Goal: Task Accomplishment & Management: Complete application form

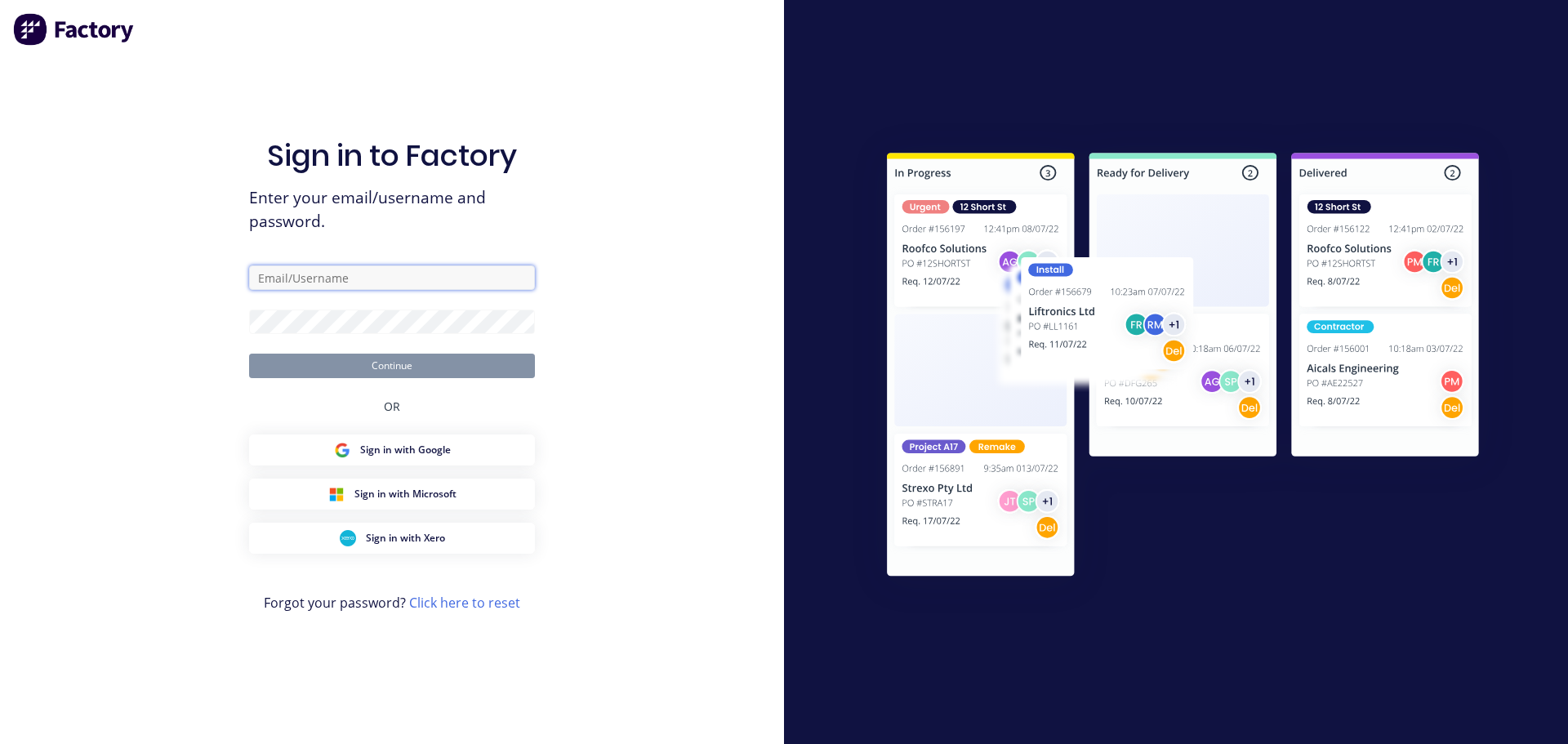
type input "[EMAIL_ADDRESS][DOMAIN_NAME]"
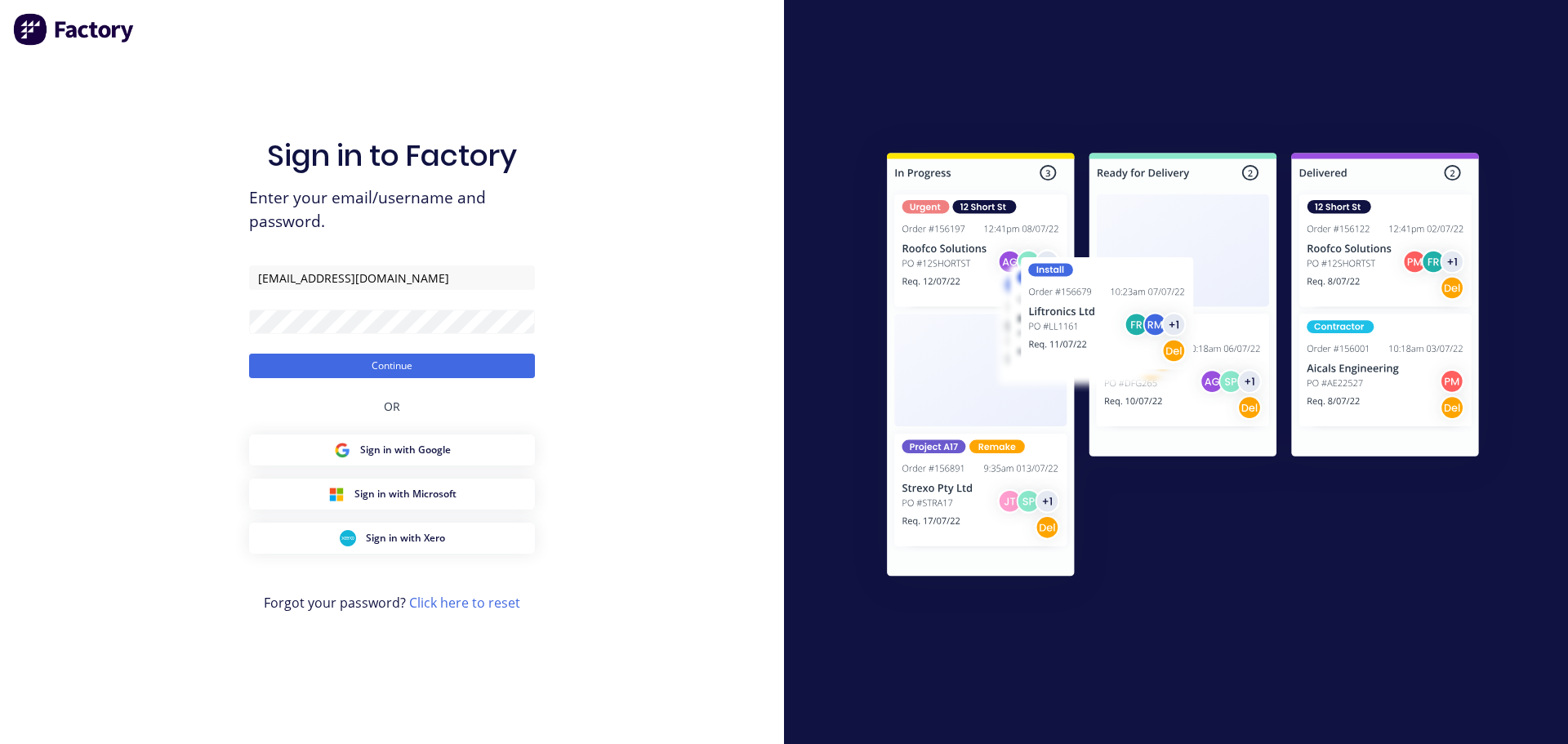
click at [311, 353] on form "[EMAIL_ADDRESS][DOMAIN_NAME] Continue" at bounding box center [392, 321] width 286 height 113
click at [309, 359] on button "Continue" at bounding box center [392, 365] width 286 height 24
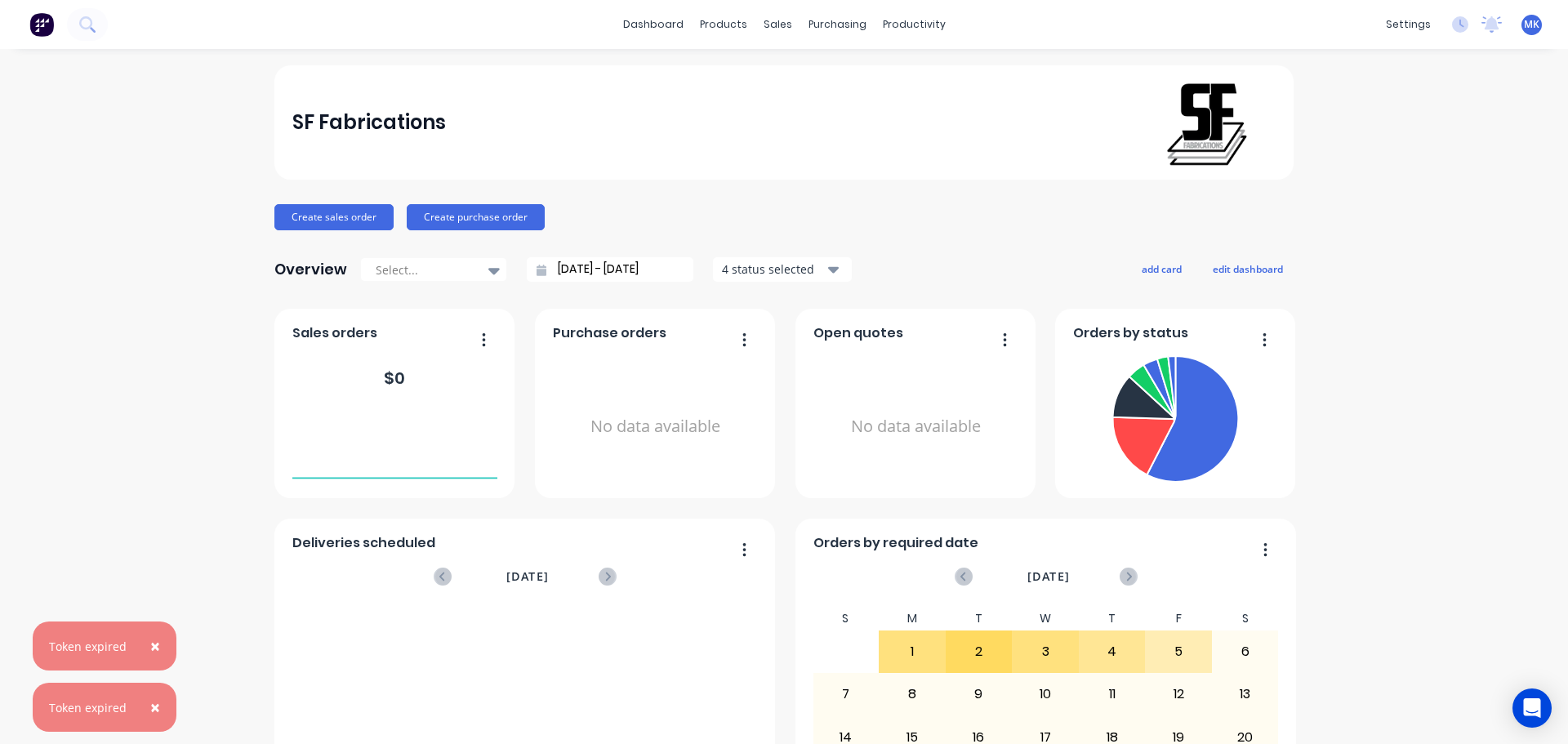
click at [157, 636] on span "×" at bounding box center [155, 646] width 10 height 23
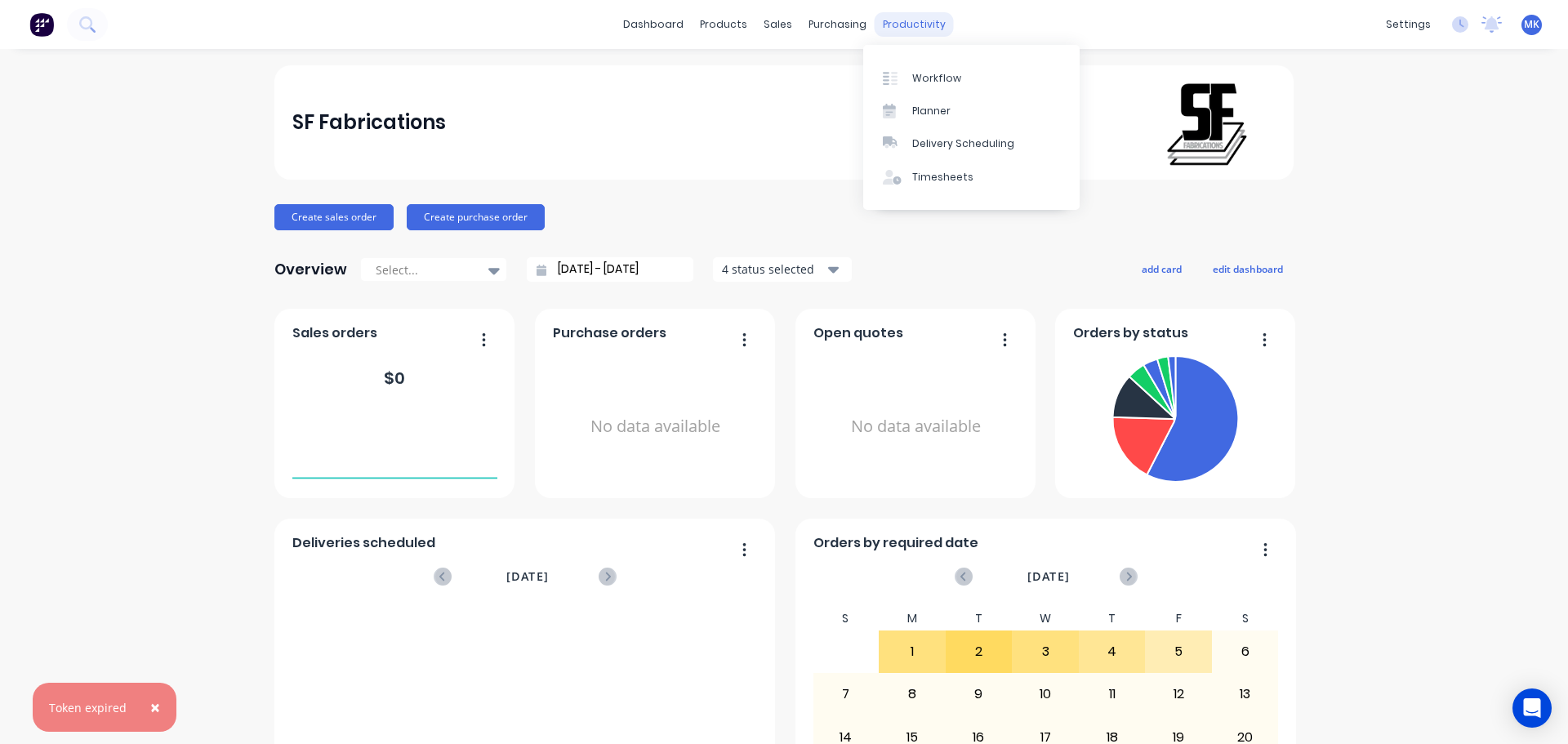
click at [900, 27] on div "productivity" at bounding box center [914, 24] width 79 height 24
click at [918, 77] on div "Workflow" at bounding box center [937, 78] width 49 height 14
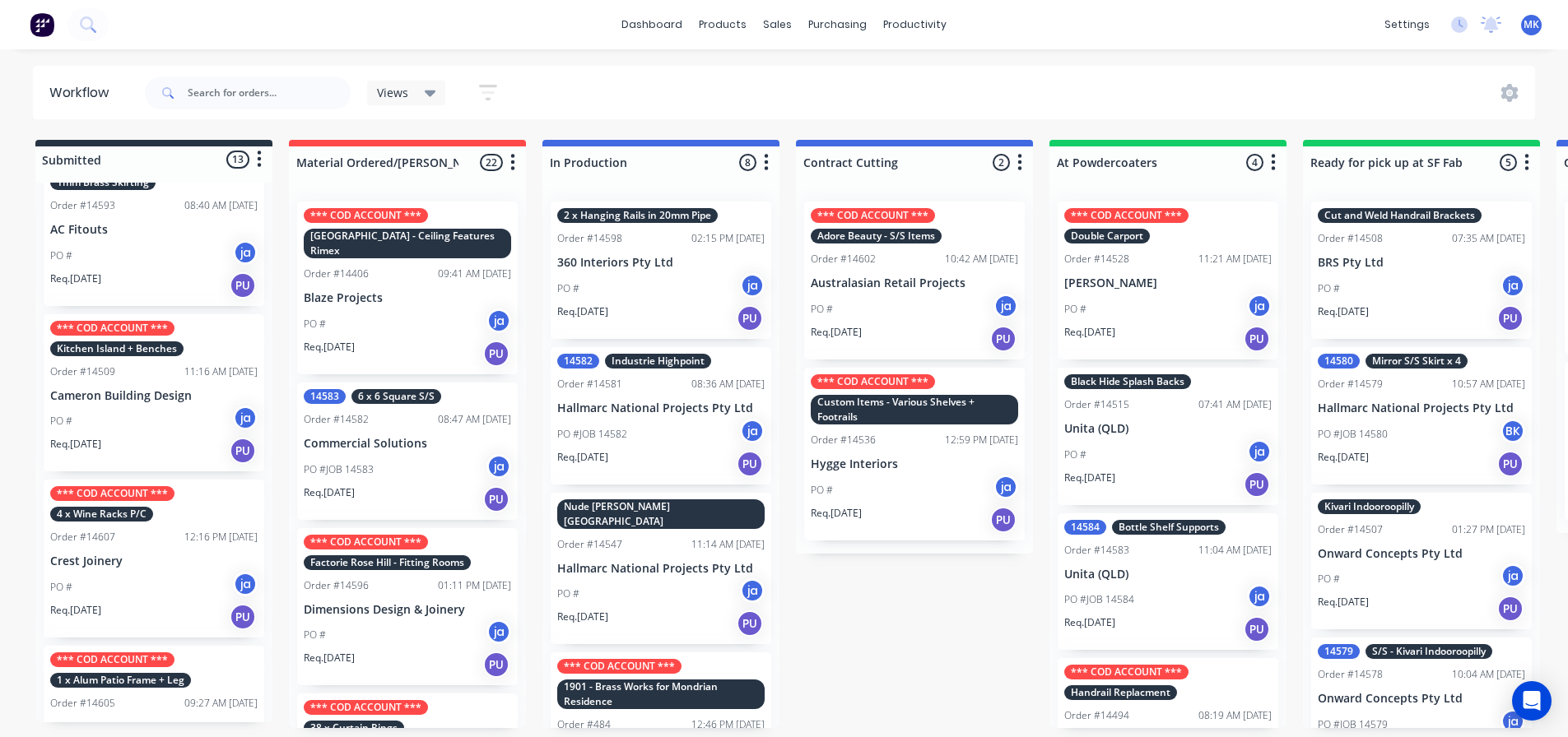
scroll to position [247, 0]
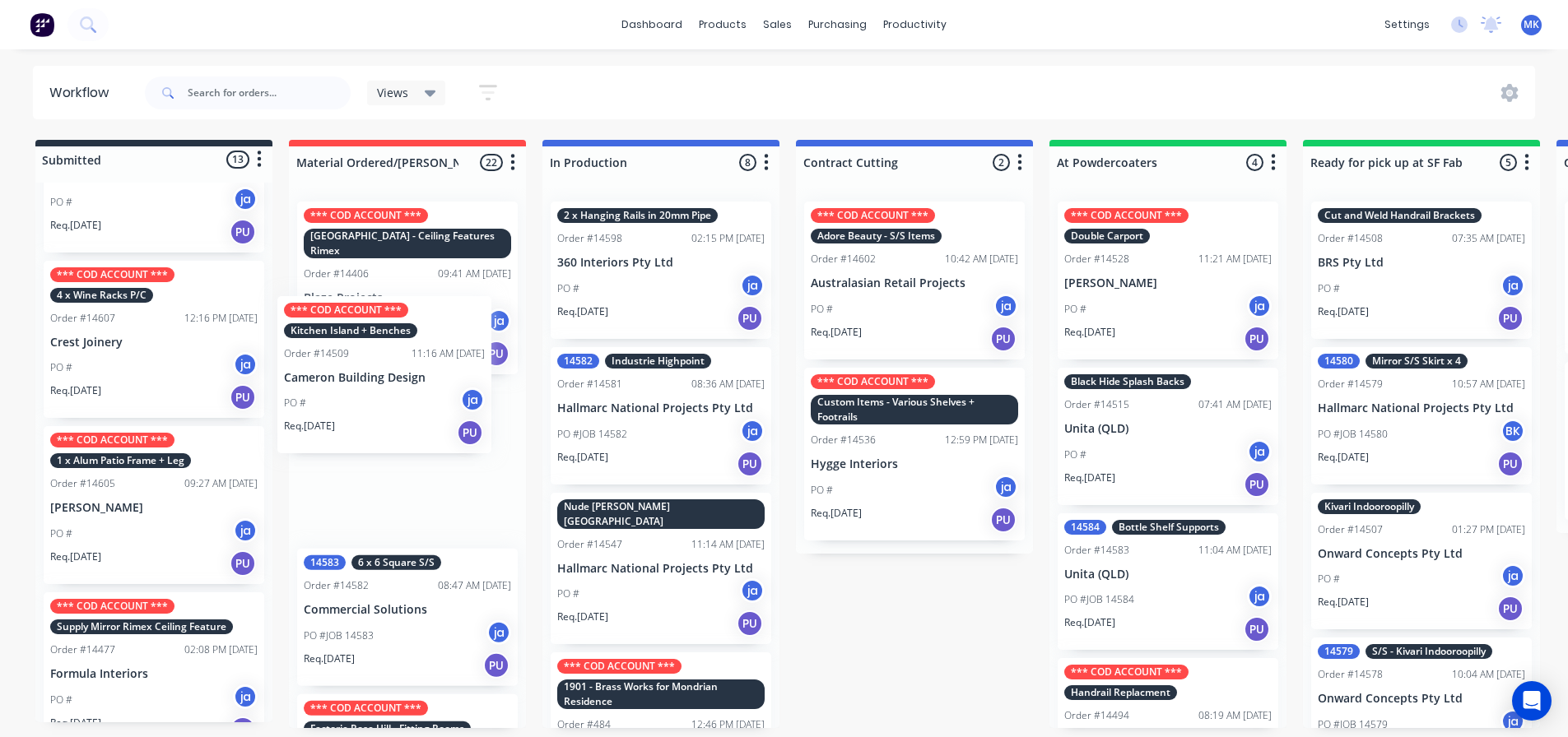
drag, startPoint x: 119, startPoint y: 360, endPoint x: 357, endPoint y: 398, distance: 241.0
click at [357, 398] on div "Submitted 13 Status colour #273444 hex #273444 Save Cancel Summaries Total orde…" at bounding box center [1360, 433] width 2744 height 589
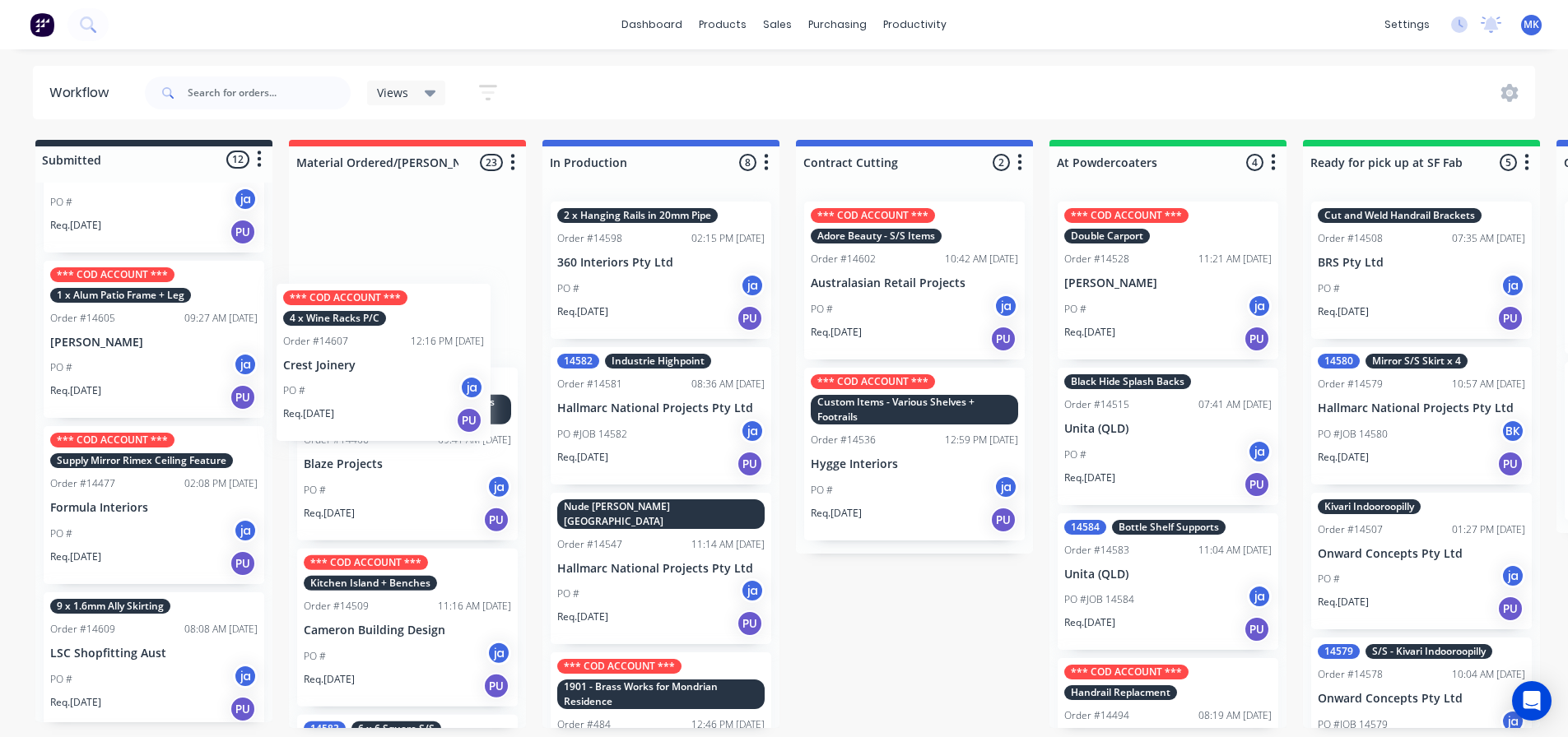
drag, startPoint x: 106, startPoint y: 364, endPoint x: 348, endPoint y: 389, distance: 243.3
click at [356, 391] on div "Submitted 12 Status colour #273444 hex #273444 Save Cancel Summaries Total orde…" at bounding box center [1360, 433] width 2744 height 589
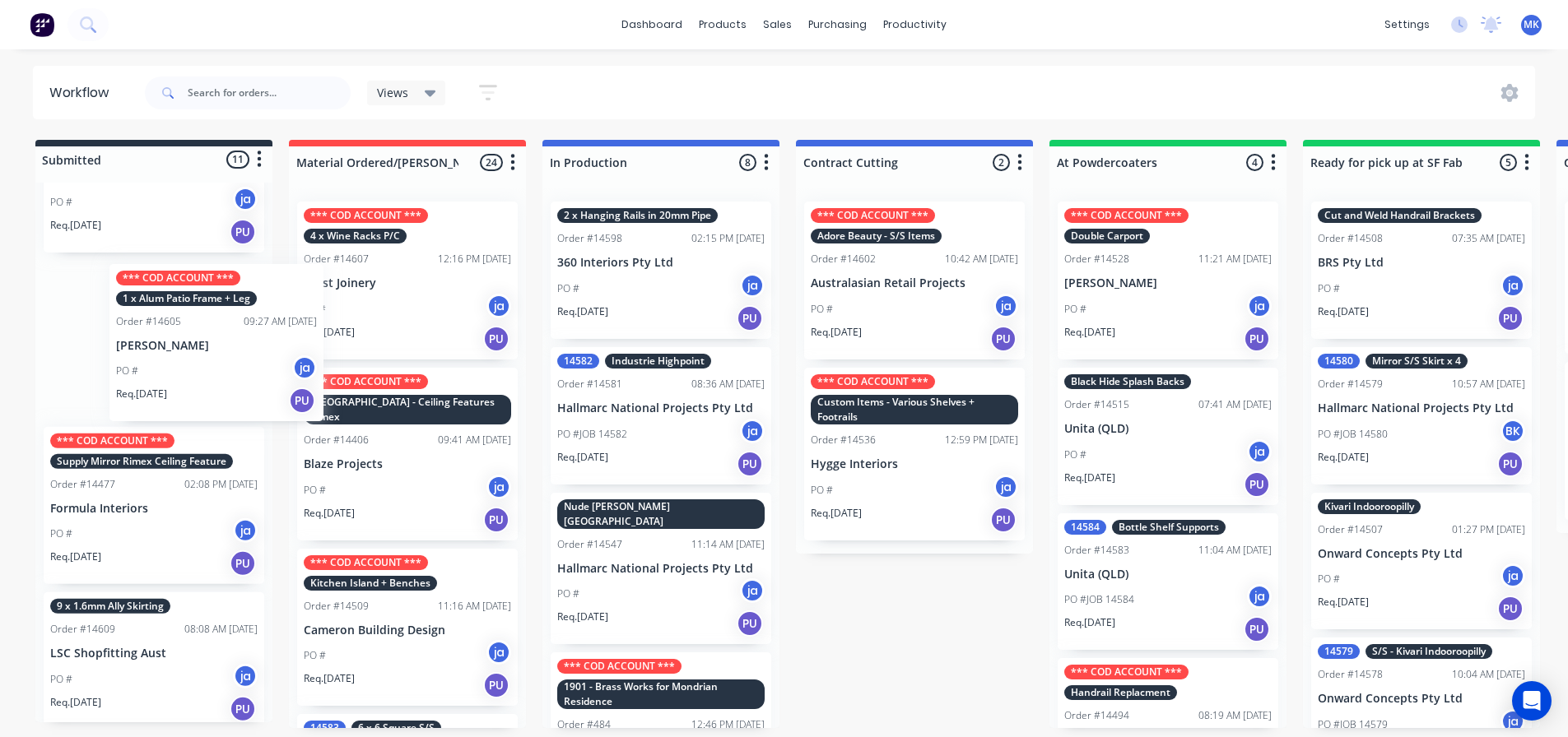
drag, startPoint x: 226, startPoint y: 398, endPoint x: 188, endPoint y: 396, distance: 38.1
click at [188, 396] on div "2 Stick Gelato Robina Order #14599 08:00 AM [DATE] 360 Interiors Pty Ltd PO # j…" at bounding box center [153, 452] width 237 height 540
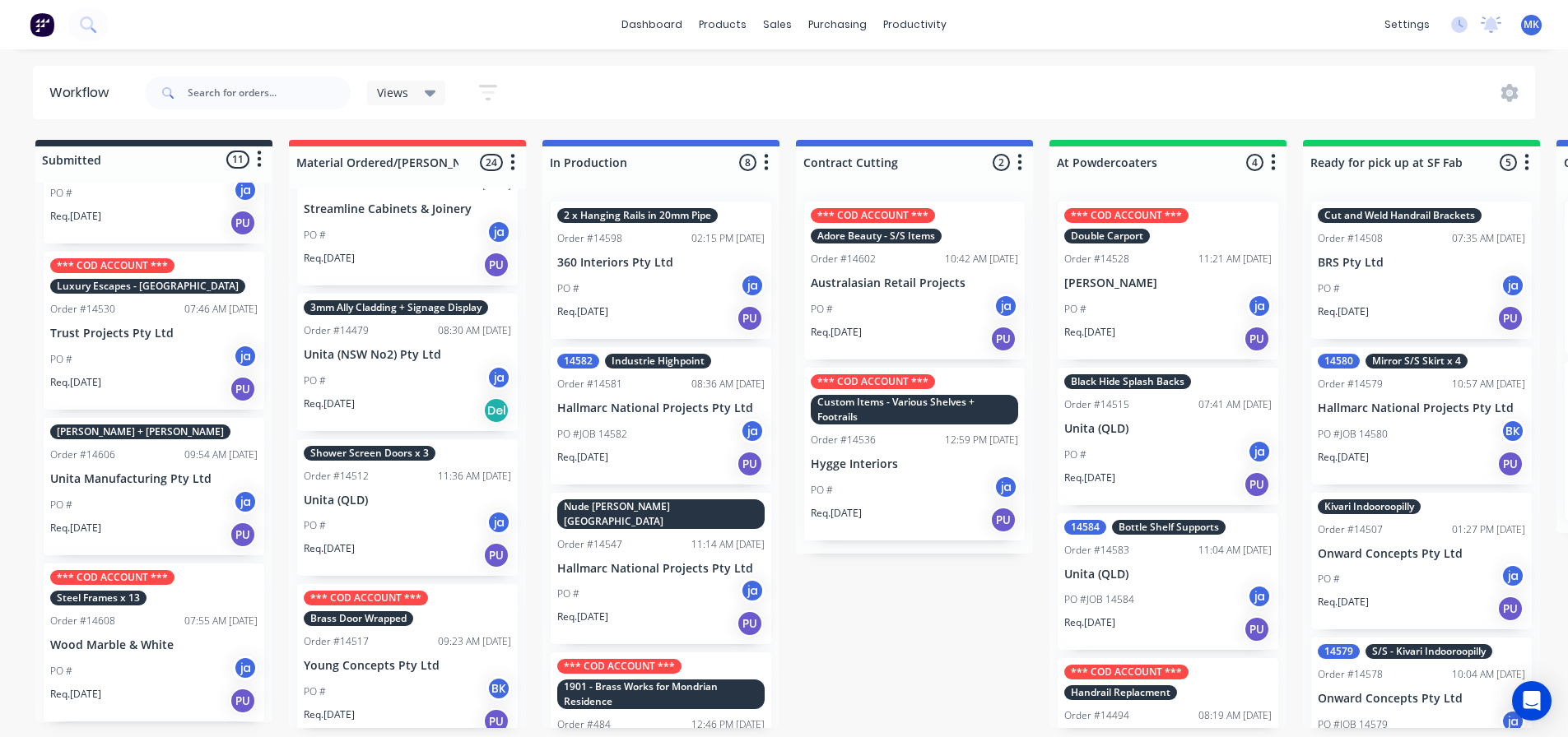
scroll to position [3, 0]
click at [777, 34] on div "sales" at bounding box center [777, 24] width 46 height 24
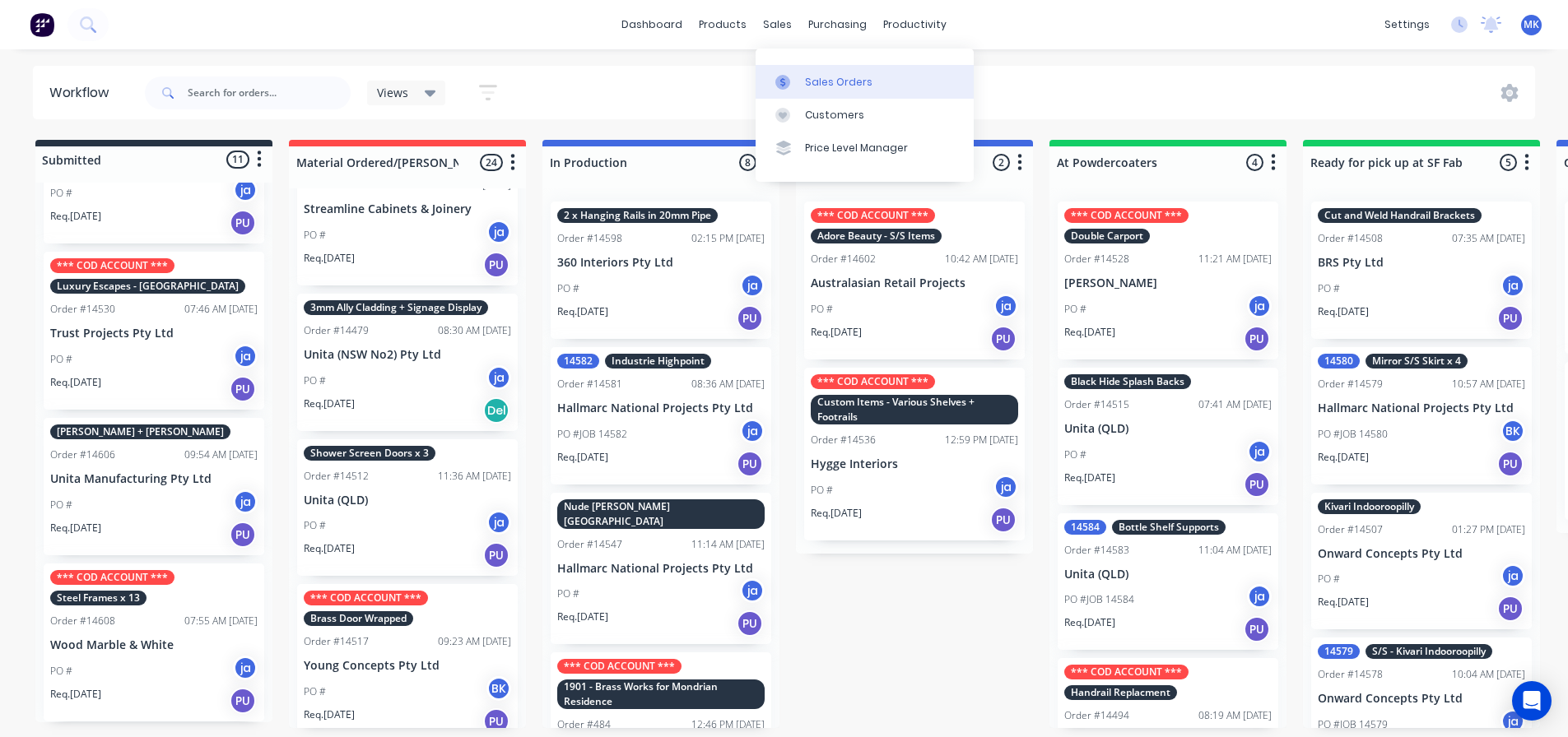
click at [800, 65] on link "Sales Orders" at bounding box center [864, 81] width 218 height 33
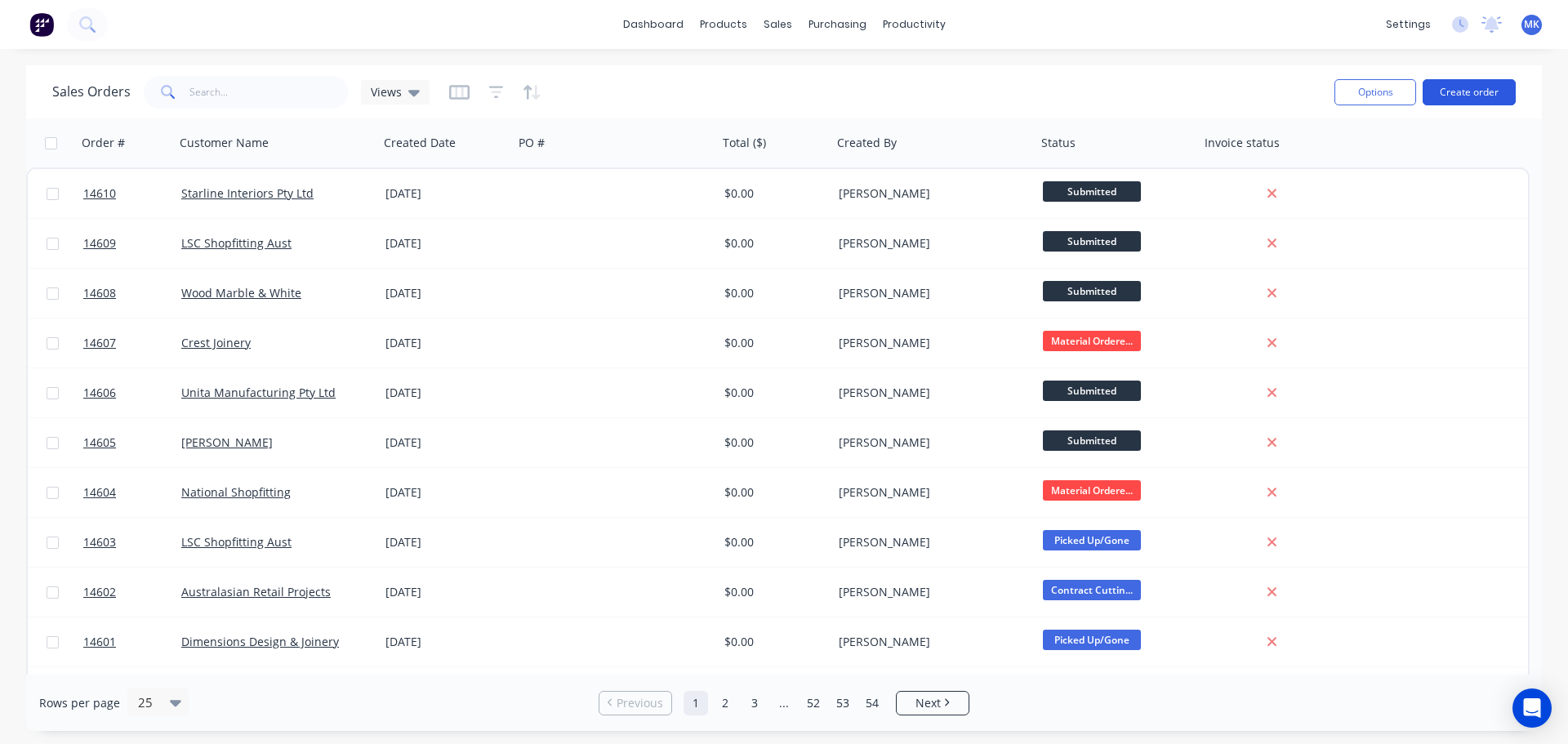
click at [1508, 85] on button "Create order" at bounding box center [1469, 91] width 93 height 26
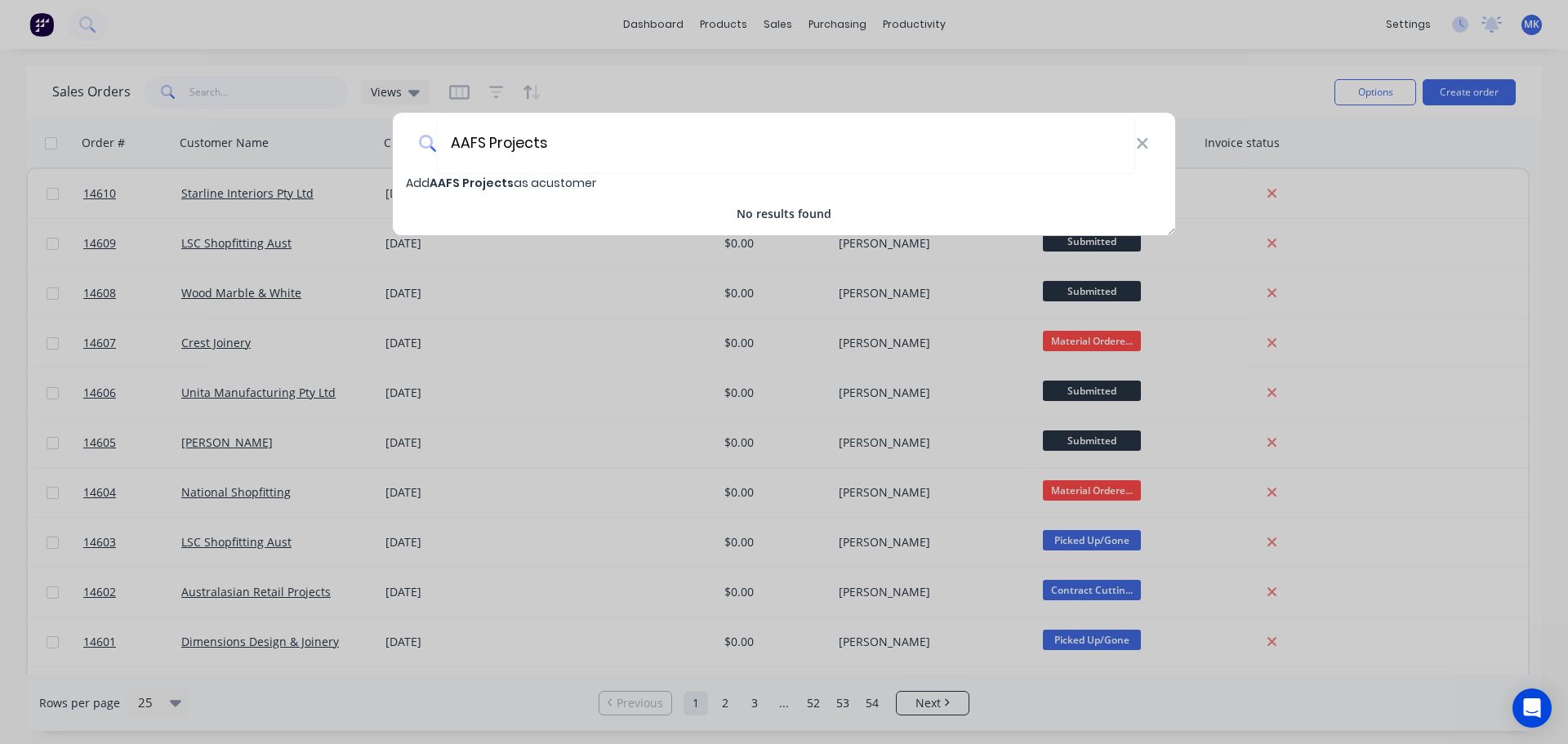
type input "AAFS Projects"
click at [510, 176] on span "Add AAFS Projects as a customer" at bounding box center [501, 183] width 191 height 16
select select "AU"
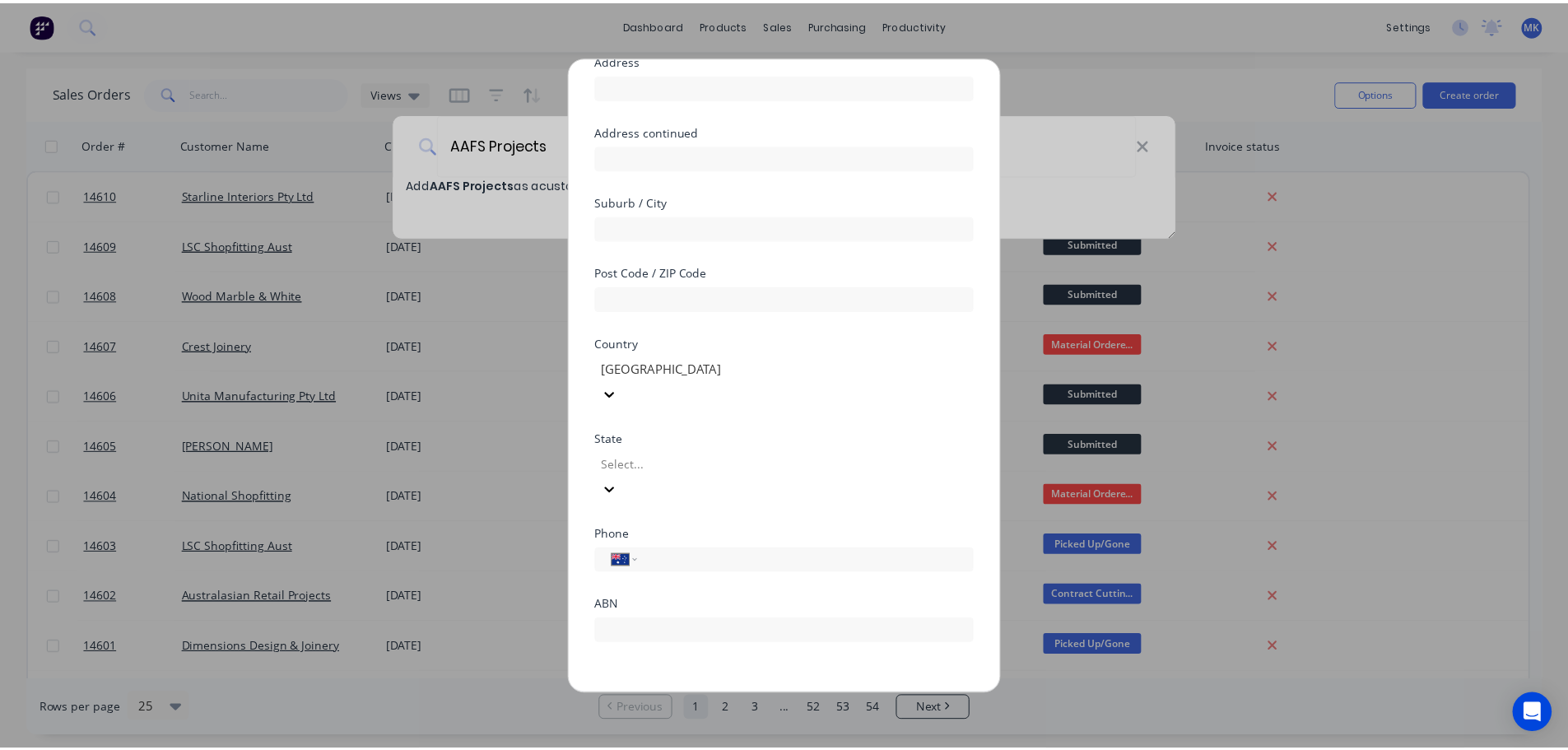
scroll to position [145, 0]
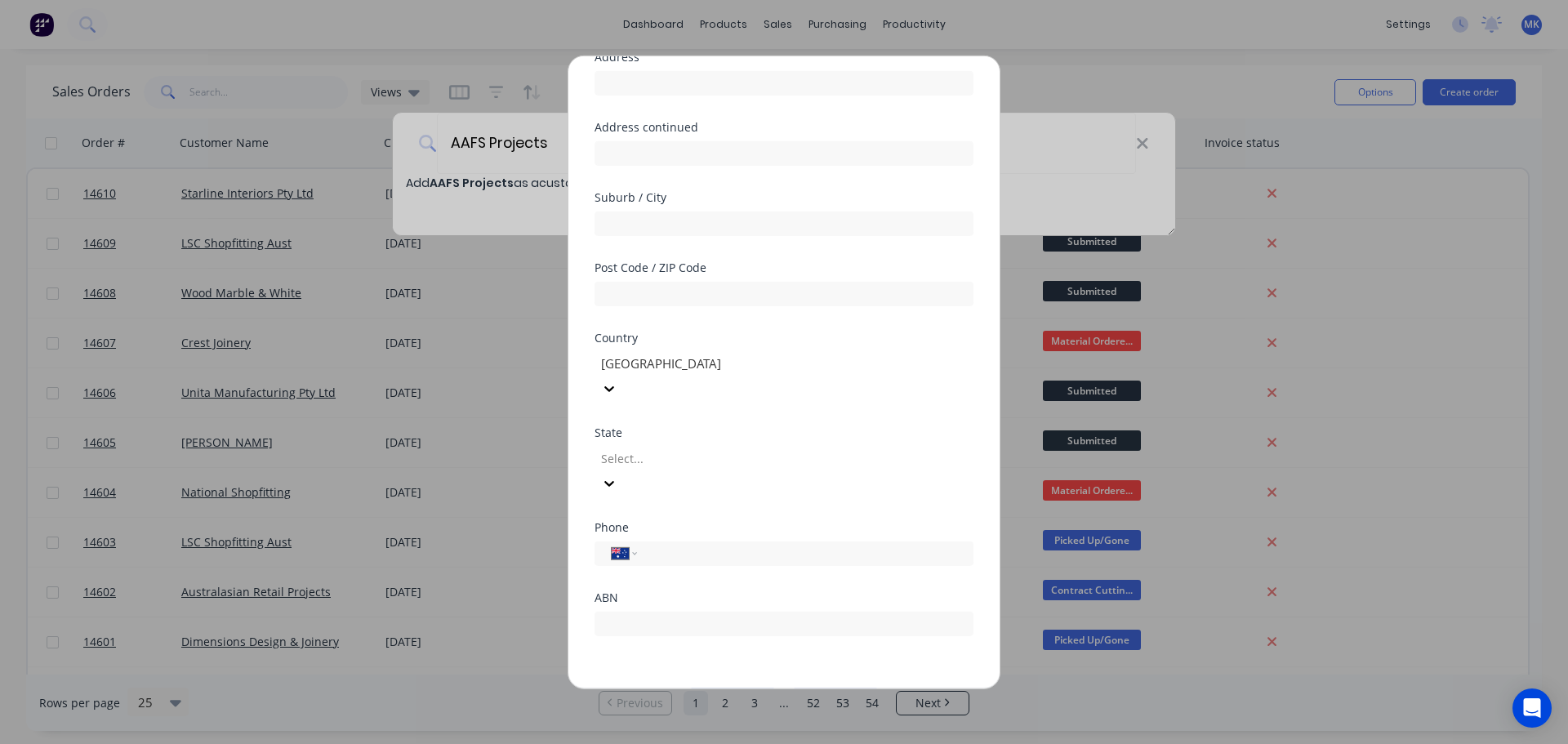
click at [715, 688] on button "Save" at bounding box center [733, 701] width 90 height 26
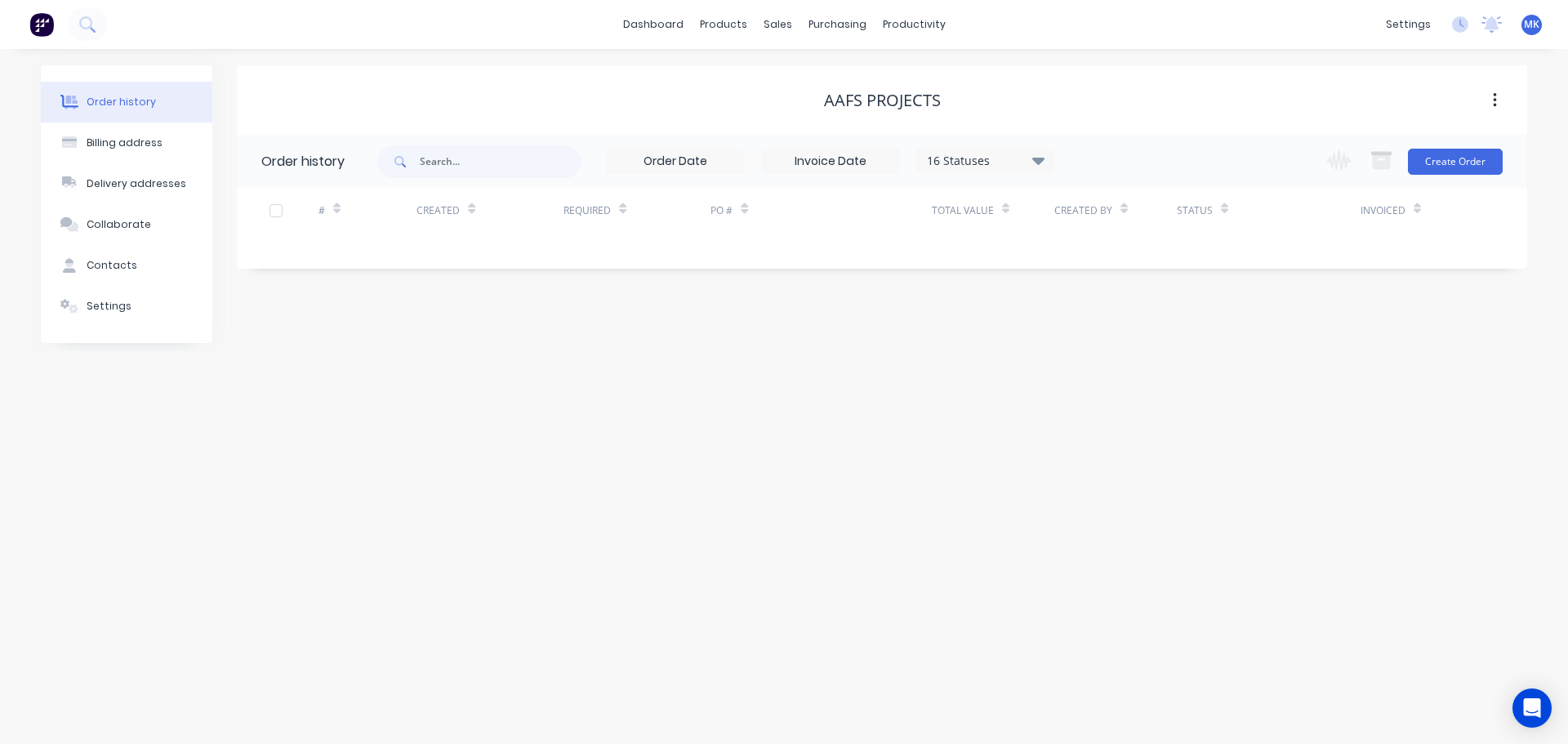
click at [1478, 145] on div "Change order status Submitted Material Ordered/[PERSON_NAME] In Production Cont…" at bounding box center [1409, 161] width 186 height 53
click at [1469, 149] on button "Create Order" at bounding box center [1455, 161] width 94 height 26
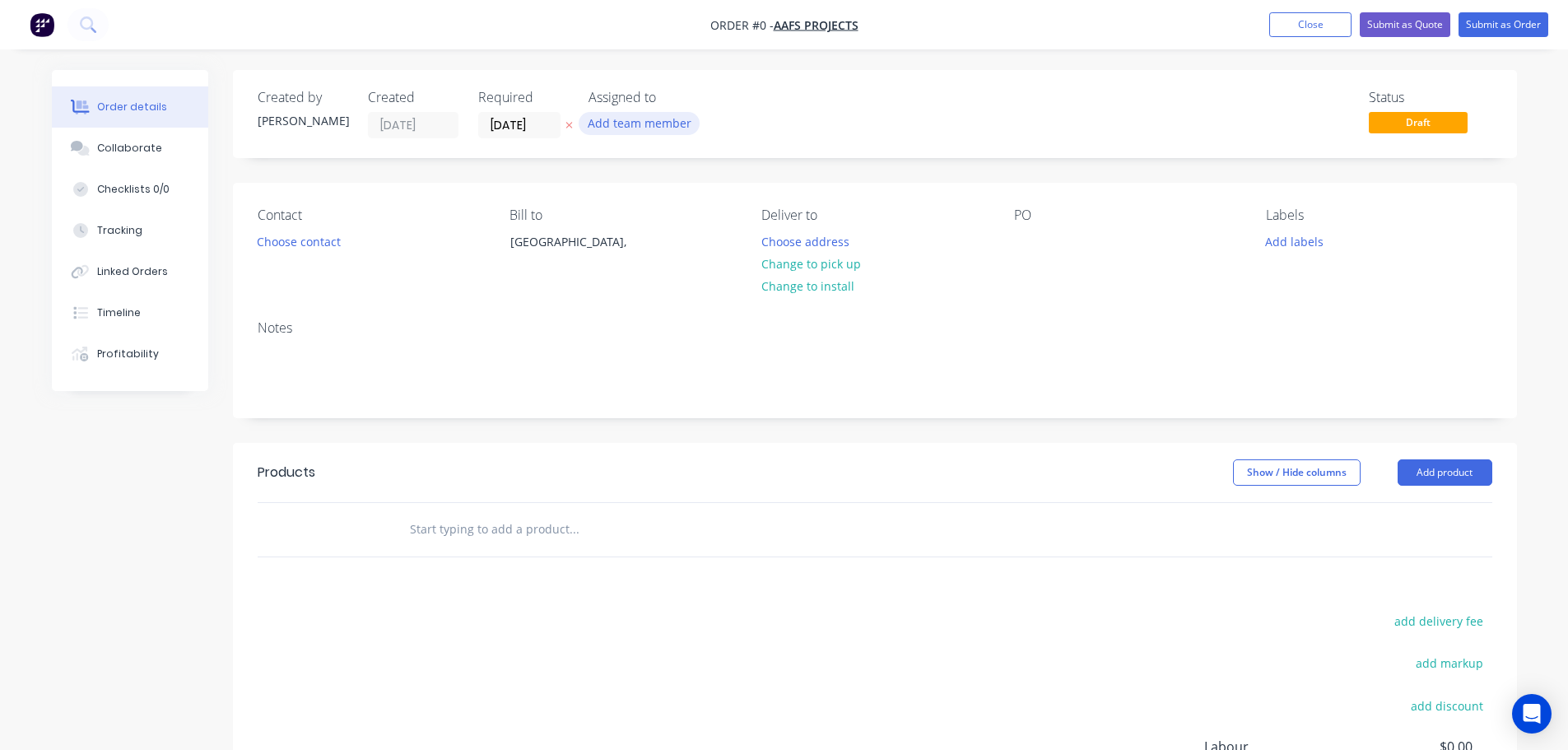
click at [635, 118] on button "Add team member" at bounding box center [639, 122] width 121 height 22
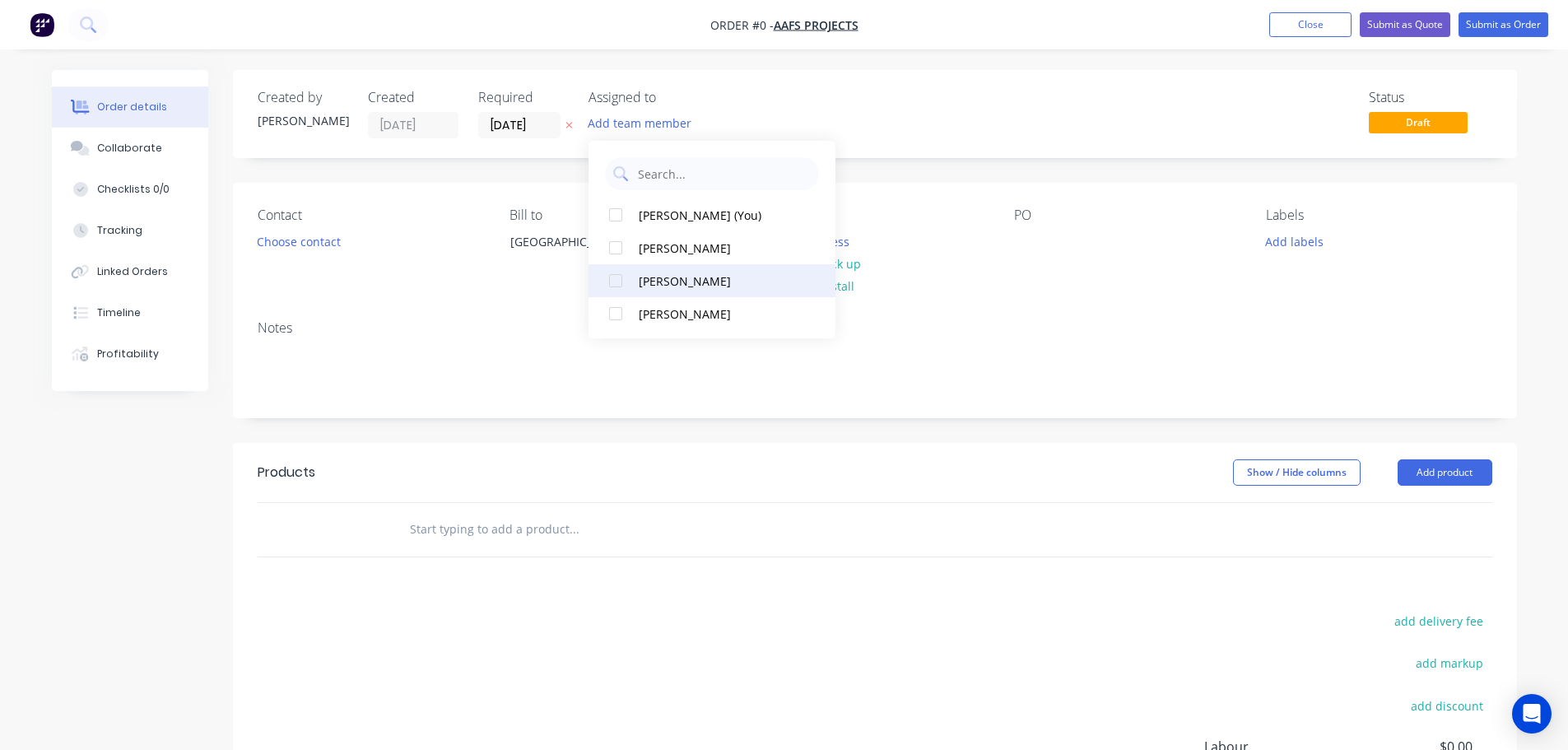
click at [664, 268] on button "[PERSON_NAME]" at bounding box center [712, 280] width 247 height 33
click at [307, 235] on div "Order details Collaborate Checklists 0/0 Tracking Linked Orders Timeline Profit…" at bounding box center [784, 523] width 1498 height 907
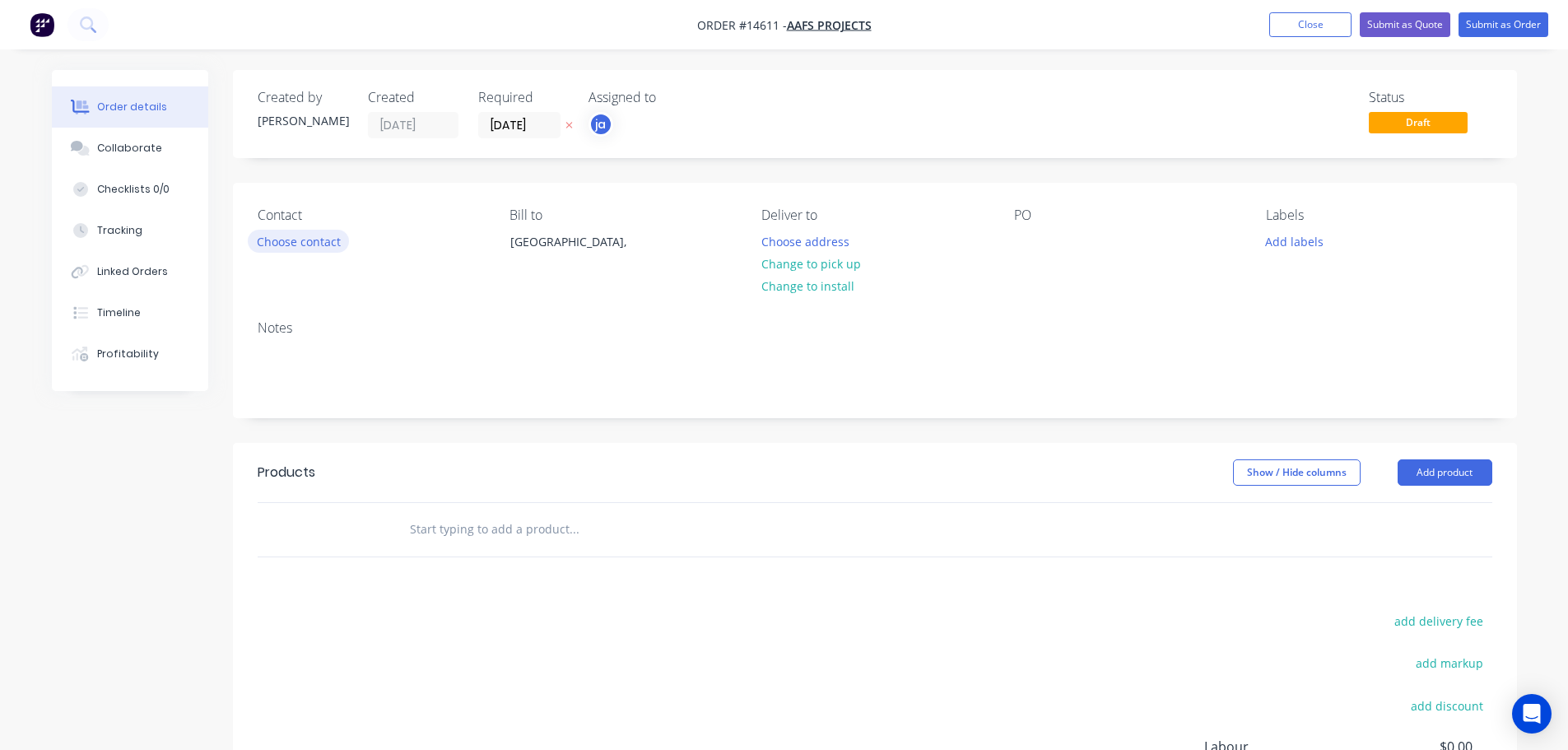
click at [307, 233] on button "Choose contact" at bounding box center [298, 241] width 101 height 22
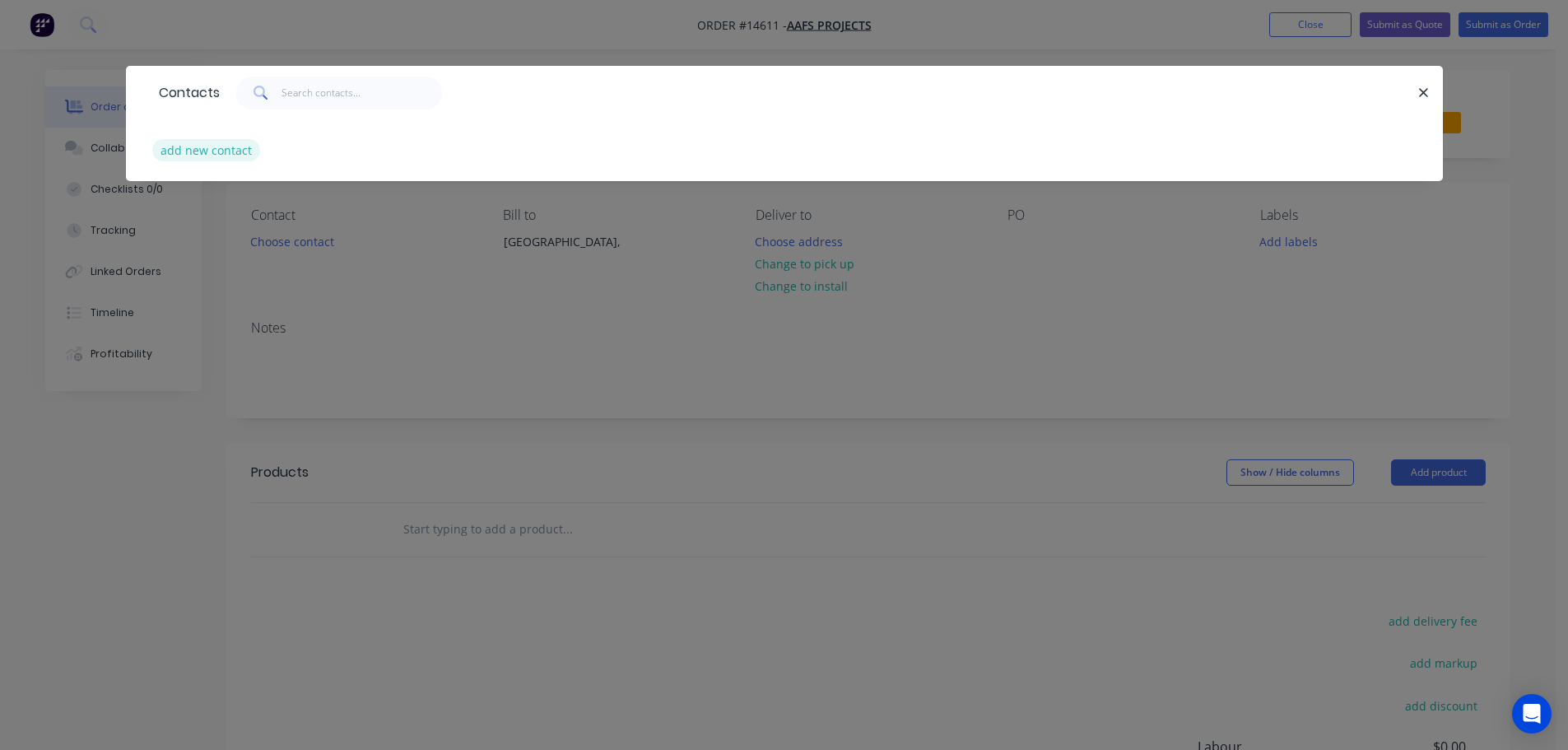
click at [193, 153] on button "add new contact" at bounding box center [207, 149] width 109 height 22
select select "AU"
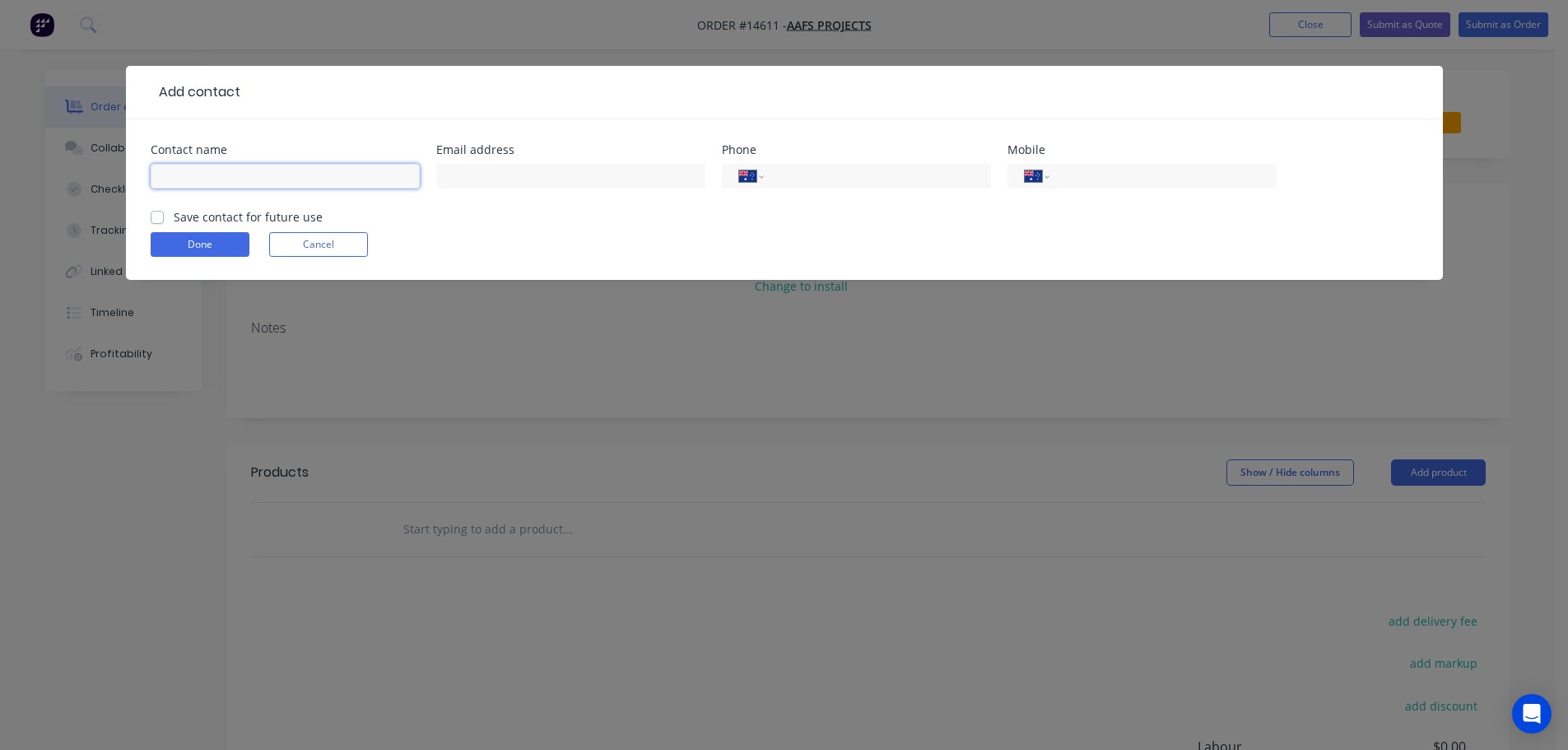
click at [284, 178] on input "text" at bounding box center [285, 176] width 270 height 24
click at [349, 247] on button "Cancel" at bounding box center [319, 244] width 99 height 24
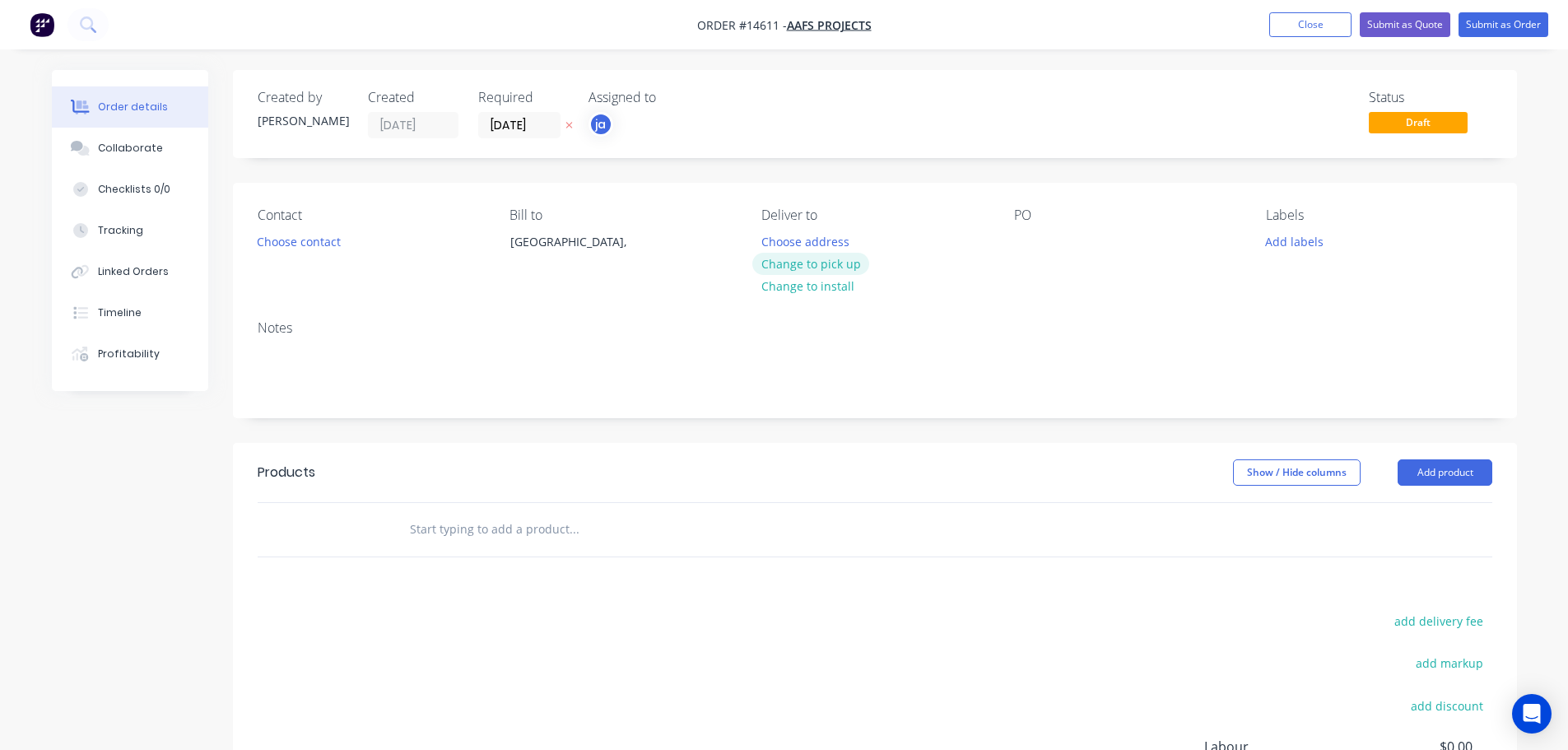
click at [830, 268] on button "Change to pick up" at bounding box center [811, 264] width 117 height 22
click at [1315, 240] on button "Add labels" at bounding box center [1295, 241] width 76 height 22
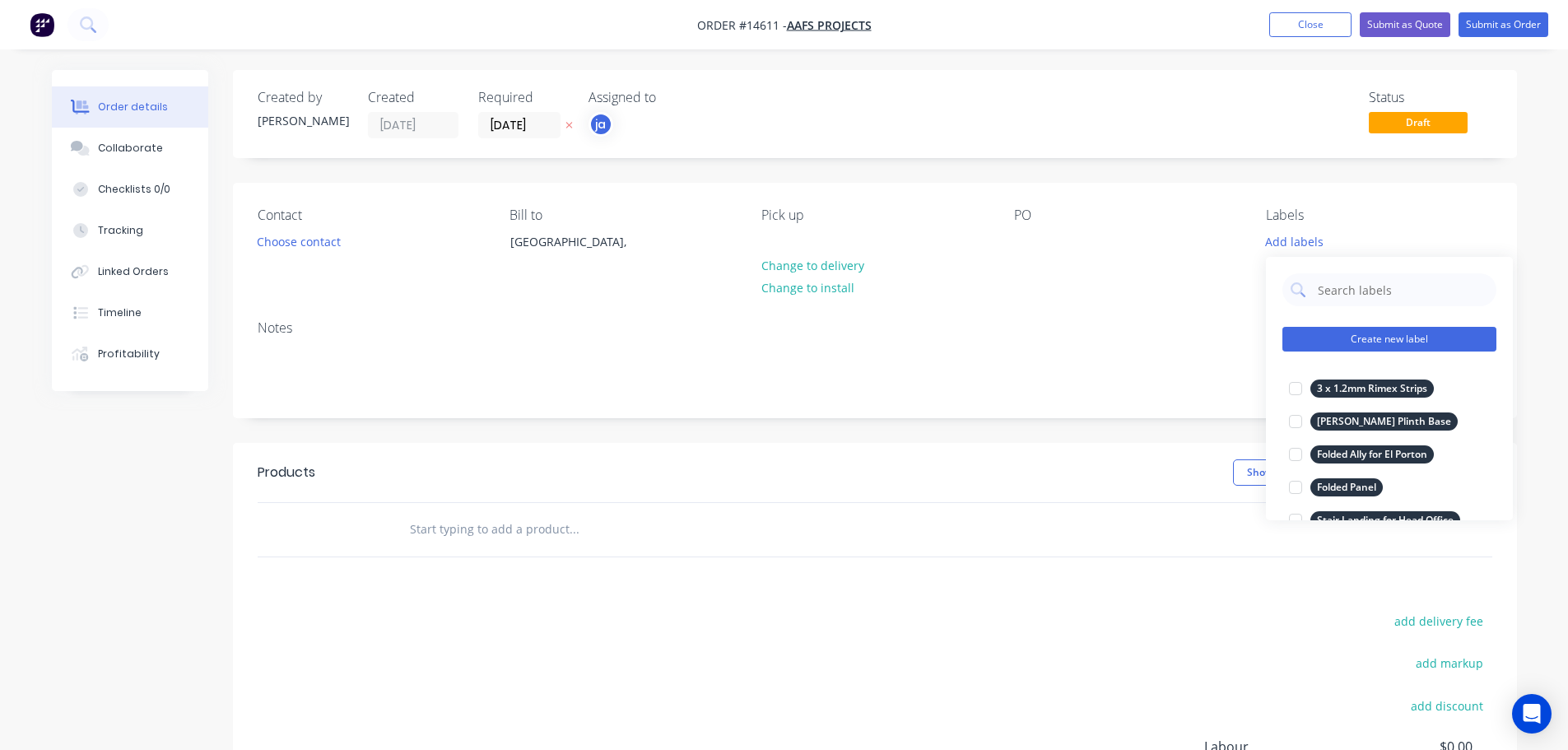
click at [1359, 332] on button "Create new label" at bounding box center [1389, 339] width 214 height 24
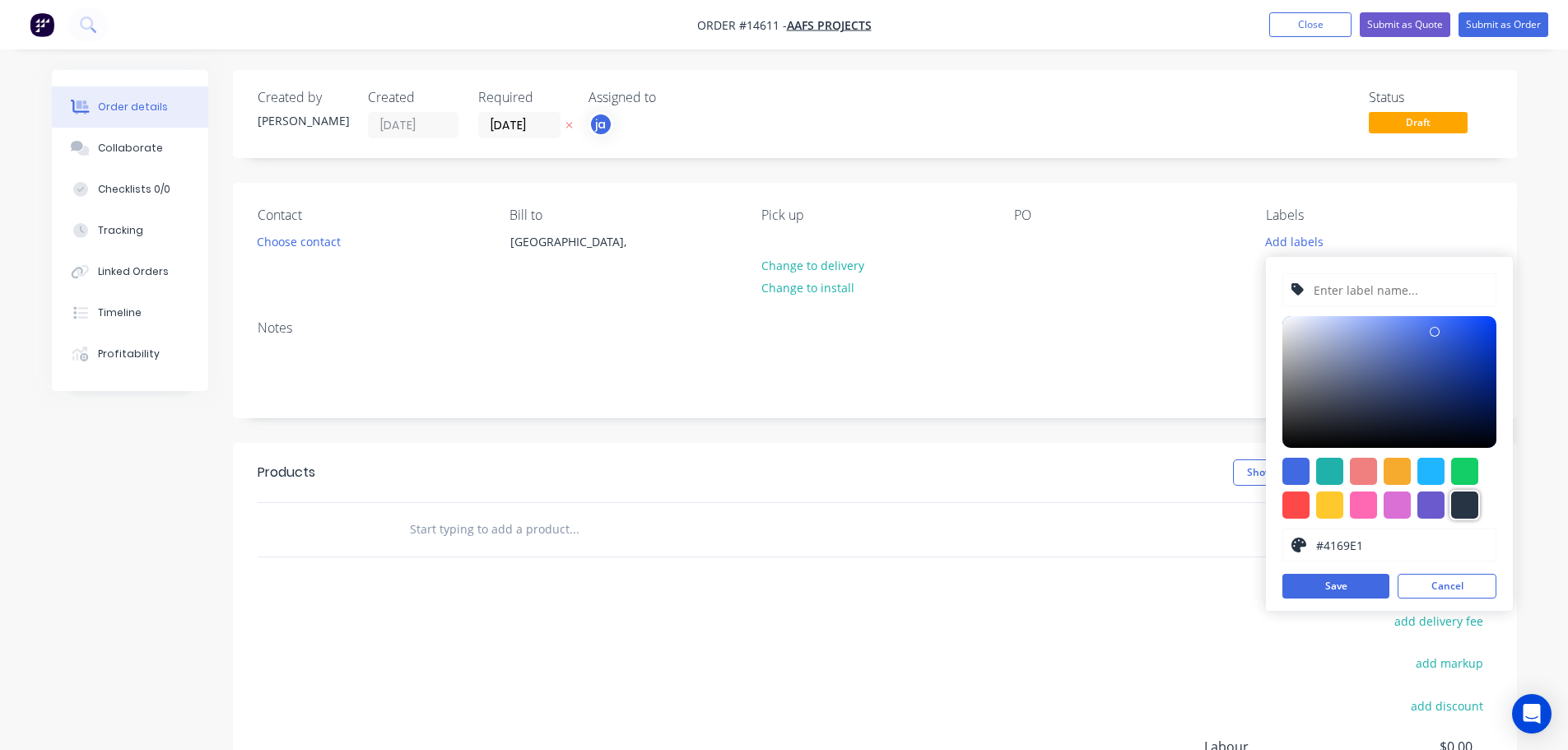
click at [1468, 506] on div at bounding box center [1464, 505] width 27 height 27
type input "#273444"
click at [1341, 304] on input "text" at bounding box center [1399, 290] width 176 height 31
paste input "[GEOGRAPHIC_DATA]"
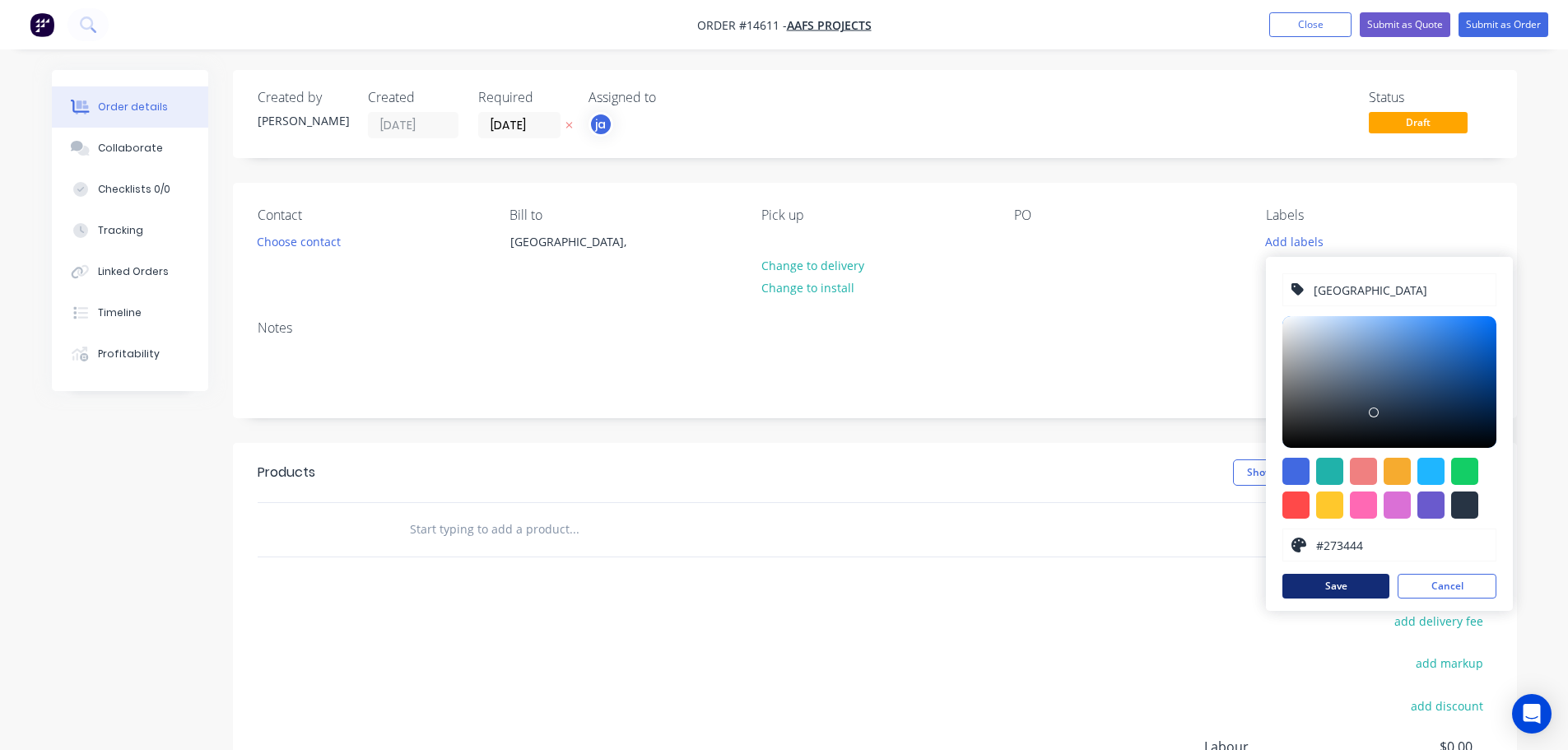
type input "[GEOGRAPHIC_DATA]"
click at [1353, 577] on button "Save" at bounding box center [1335, 586] width 107 height 24
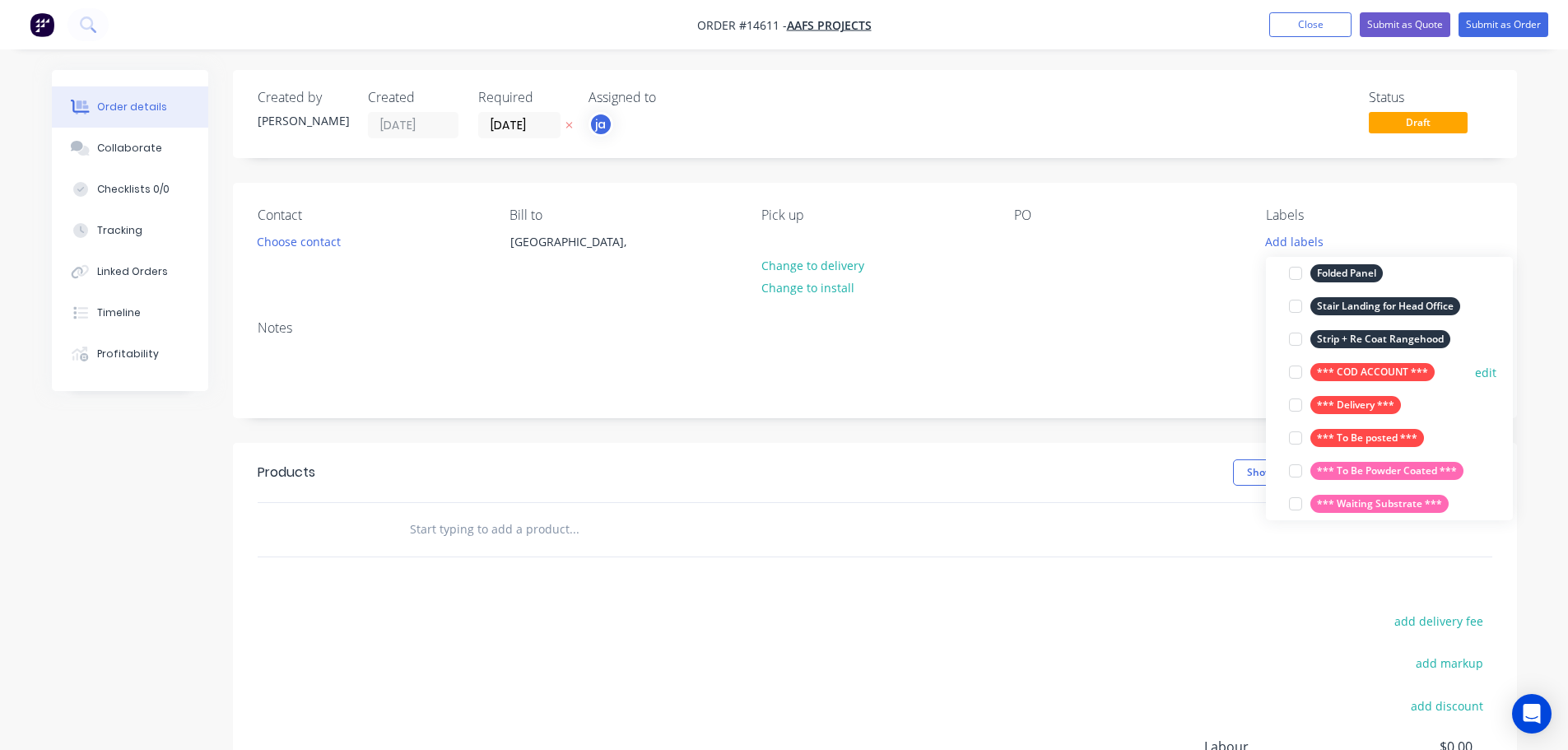
click at [1359, 380] on div "*** COD ACCOUNT ***" at bounding box center [1372, 372] width 124 height 18
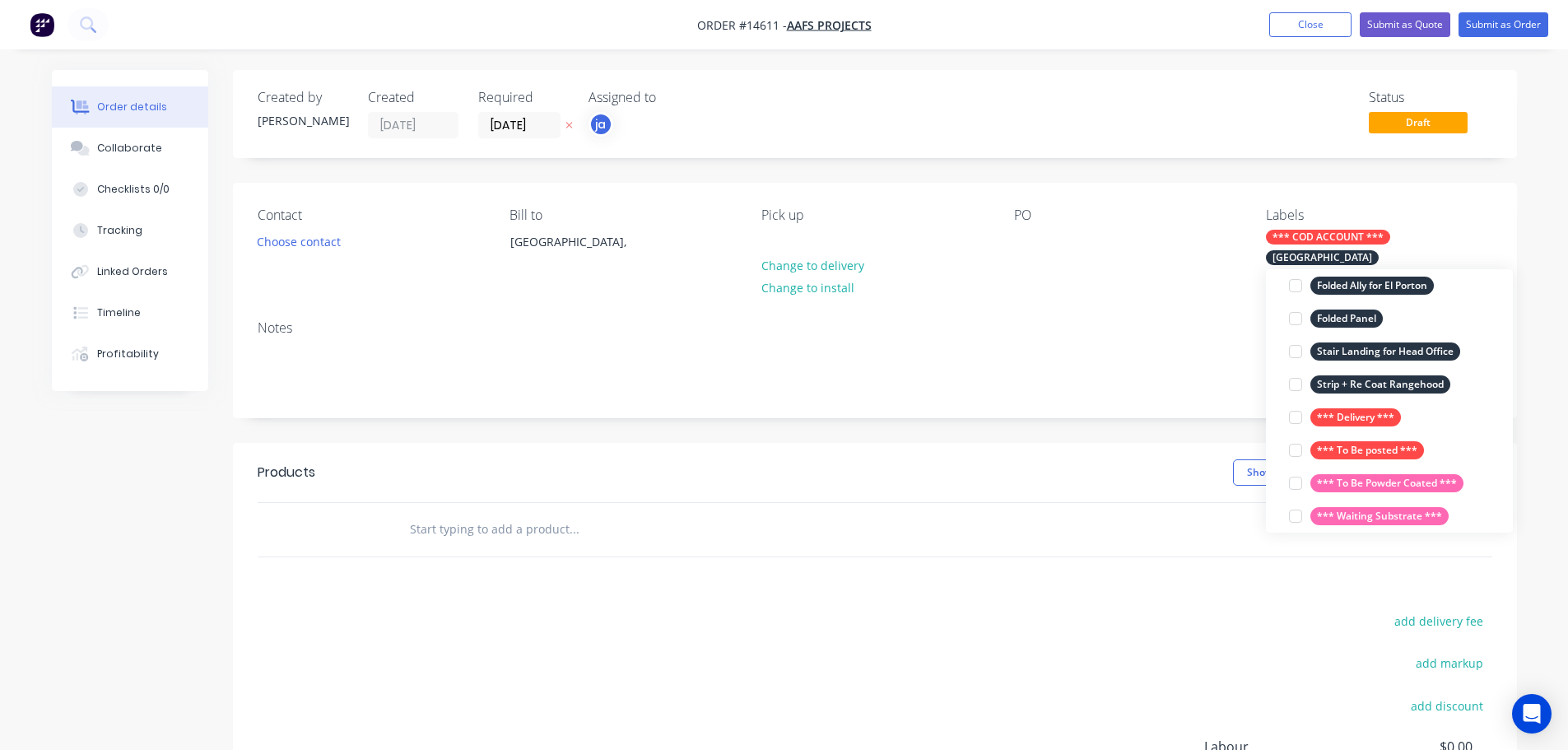
scroll to position [16, 0]
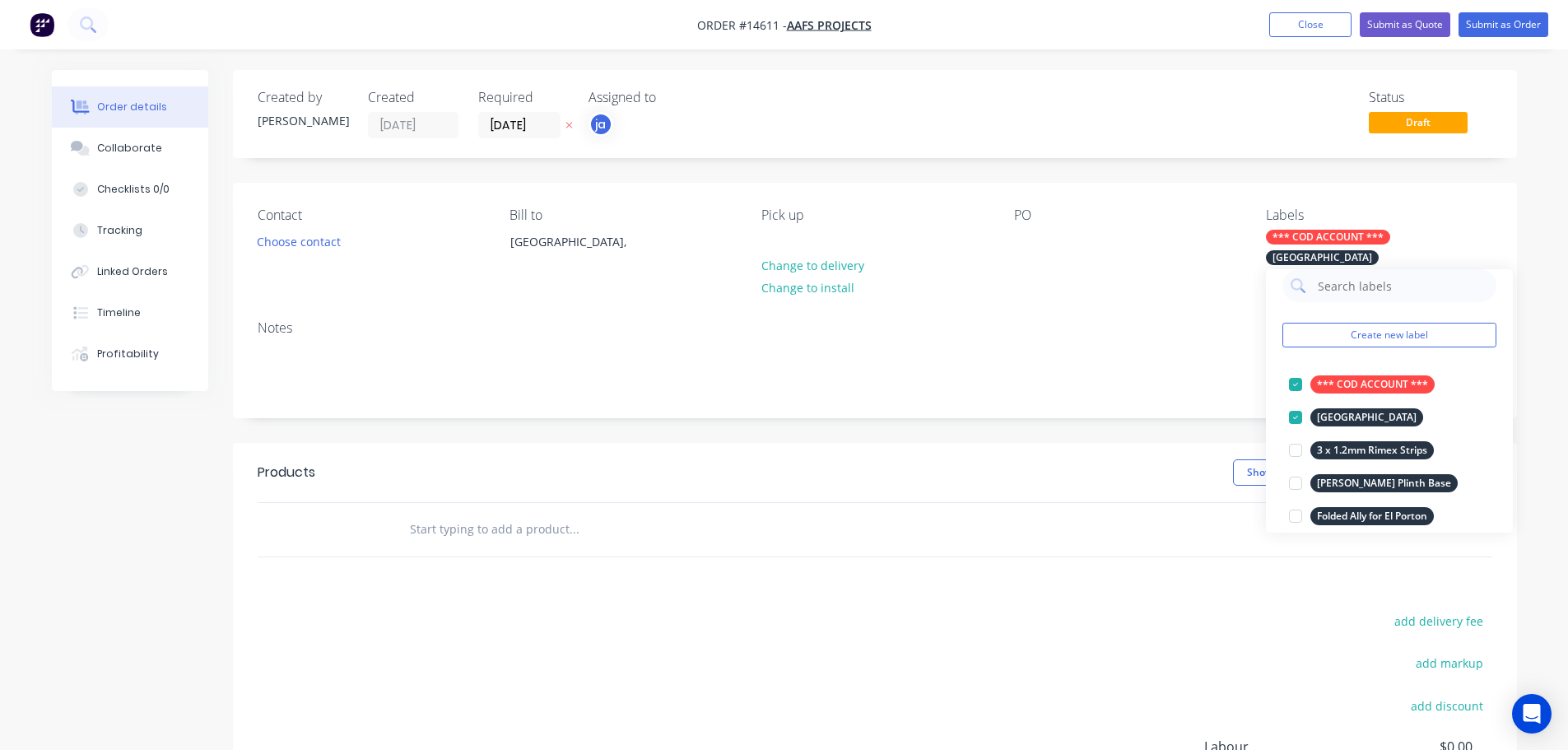
click at [563, 552] on div at bounding box center [685, 530] width 592 height 53
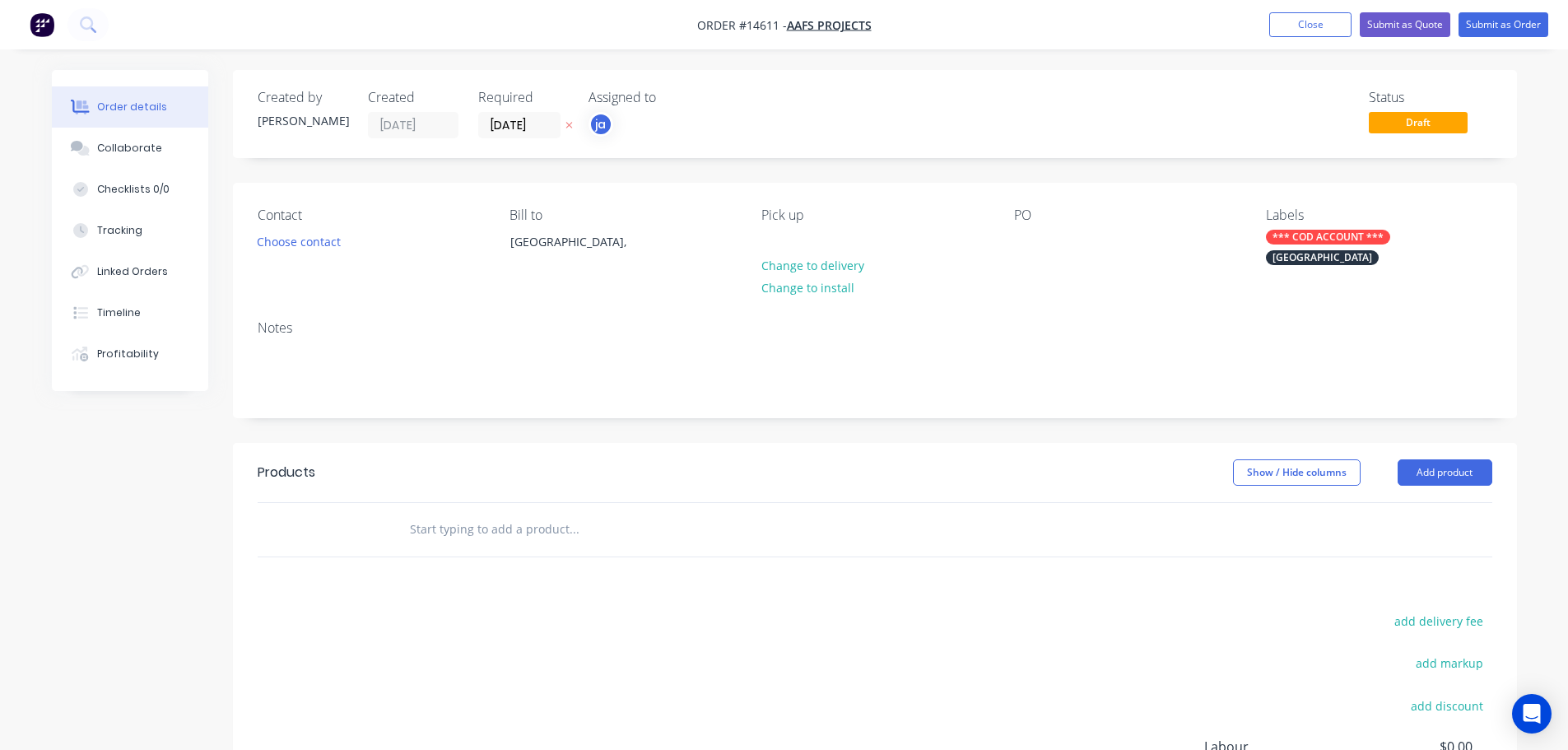
click at [532, 531] on input "text" at bounding box center [573, 530] width 329 height 33
paste input "[GEOGRAPHIC_DATA]"
type input "[GEOGRAPHIC_DATA]"
click at [543, 603] on button "Add [GEOGRAPHIC_DATA] to order" at bounding box center [662, 592] width 494 height 52
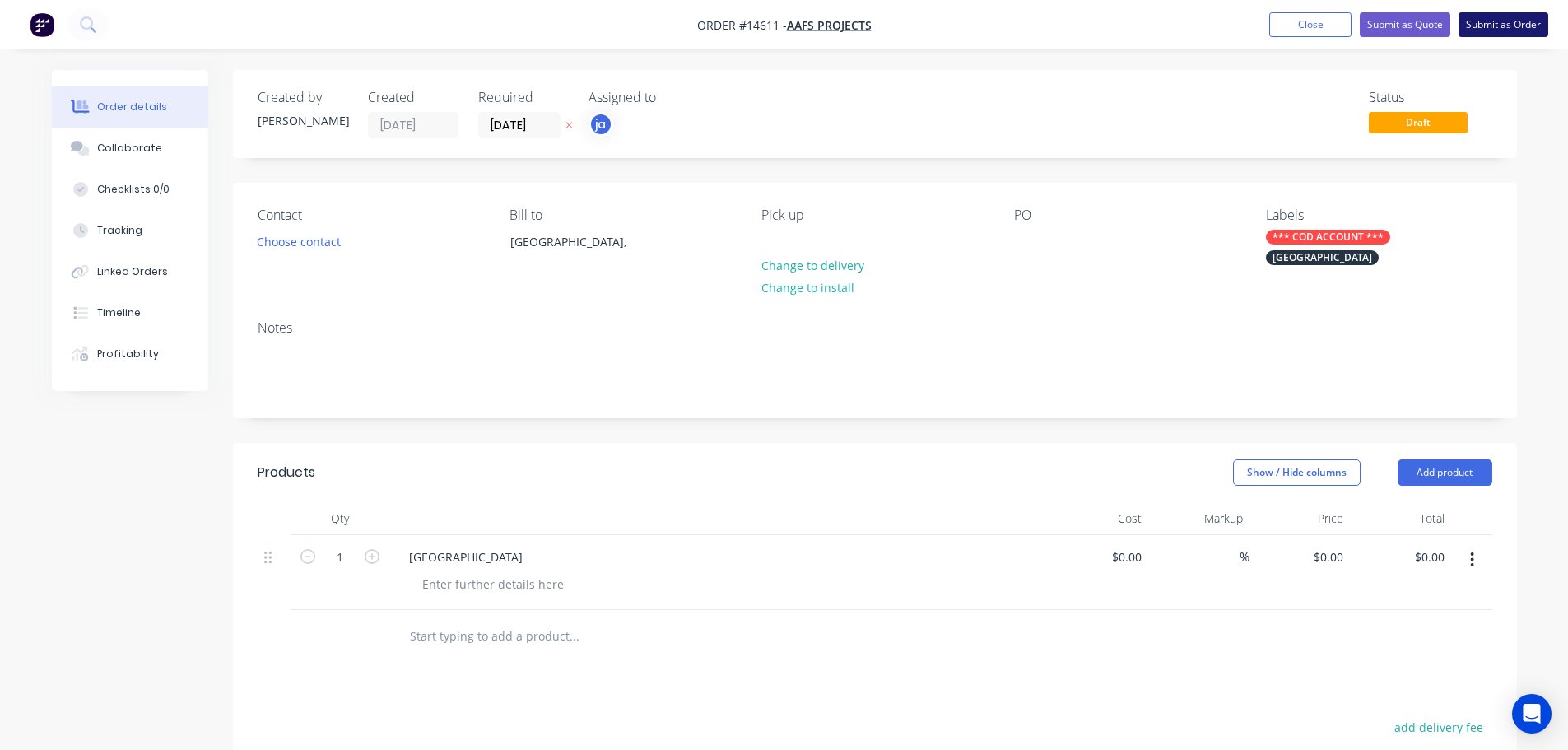
click at [1495, 19] on button "Submit as Order" at bounding box center [1503, 24] width 90 height 24
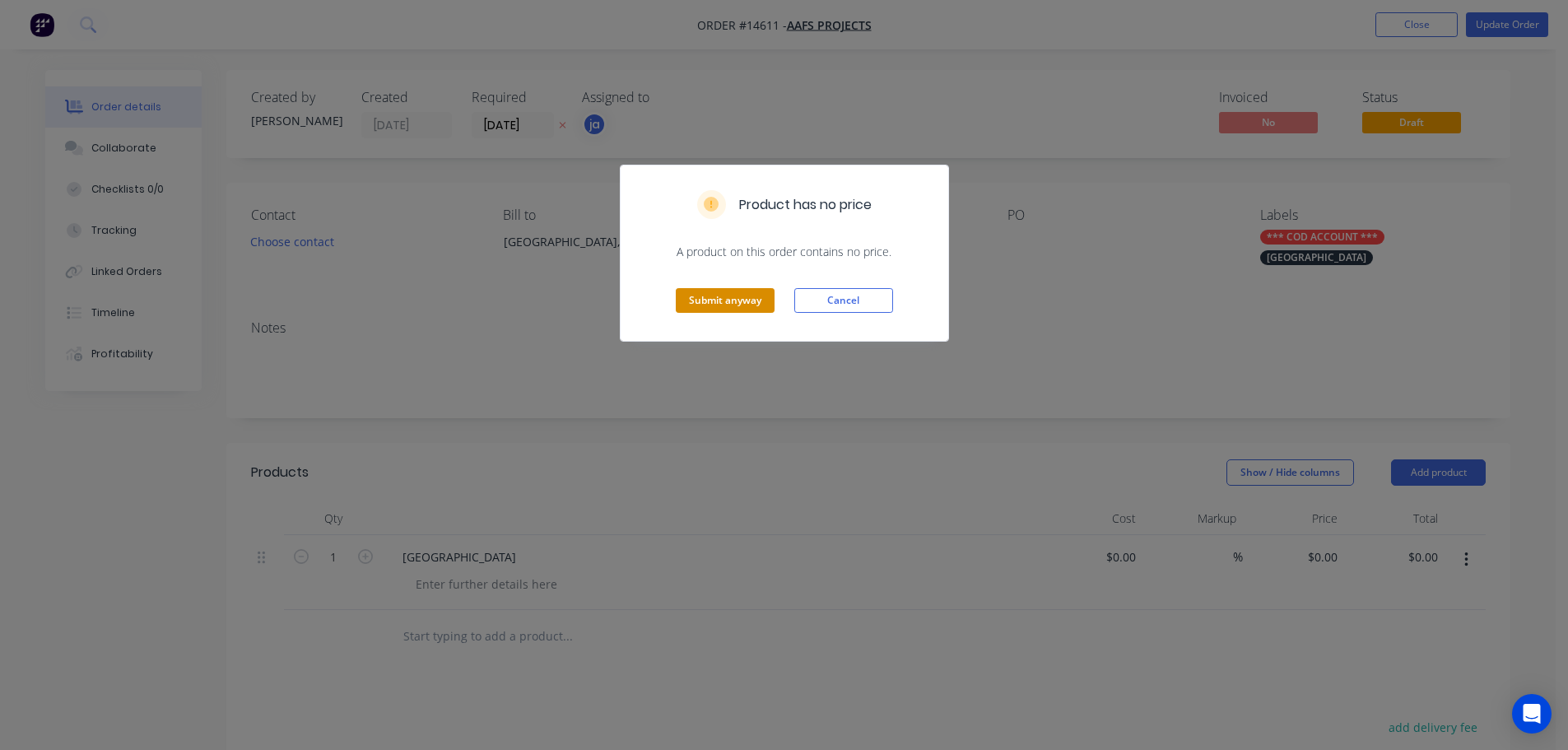
click at [709, 290] on button "Submit anyway" at bounding box center [725, 300] width 99 height 24
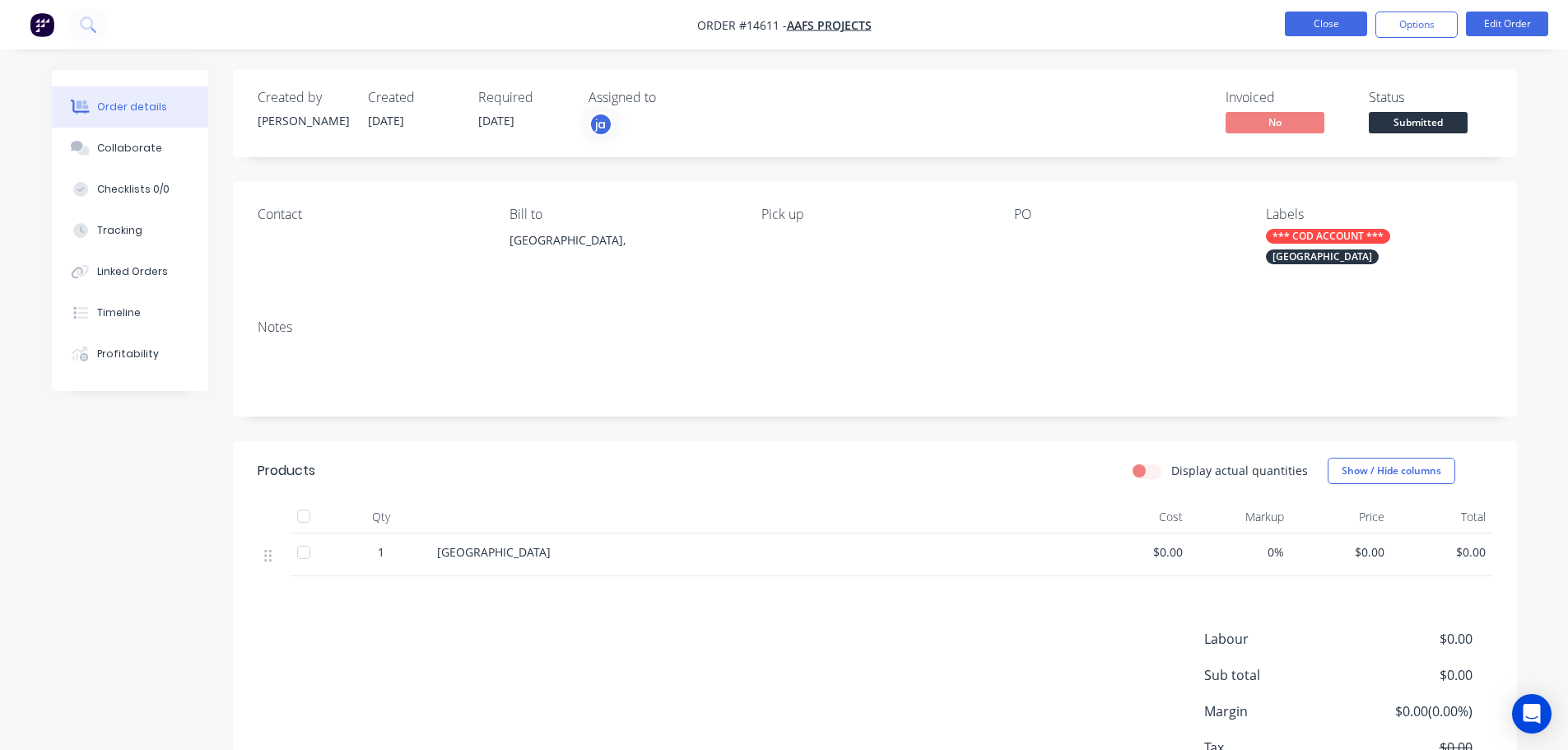
click at [1347, 22] on button "Close" at bounding box center [1326, 23] width 82 height 24
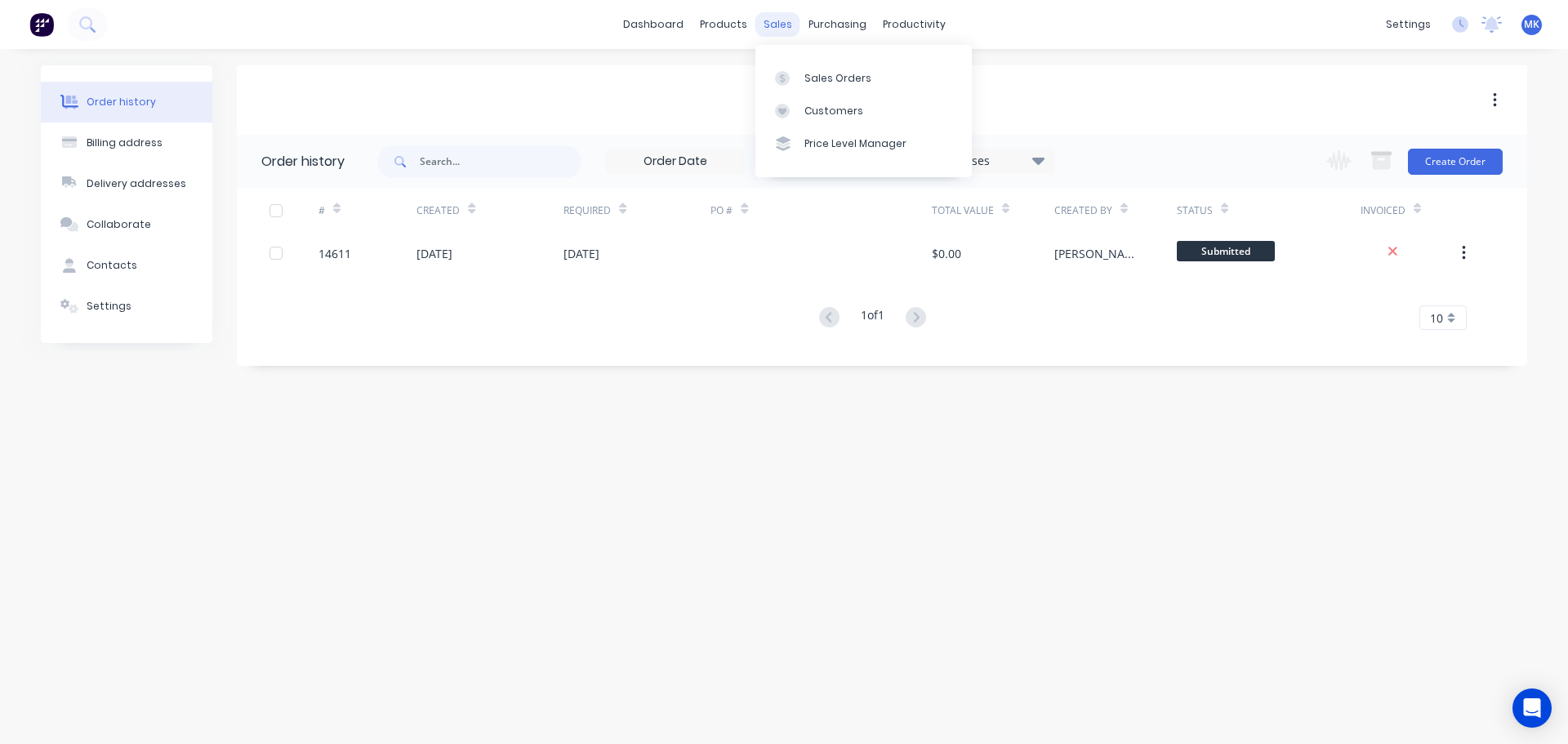
click at [767, 22] on div "sales" at bounding box center [778, 24] width 45 height 24
click at [822, 87] on link "Sales Orders" at bounding box center [863, 78] width 217 height 33
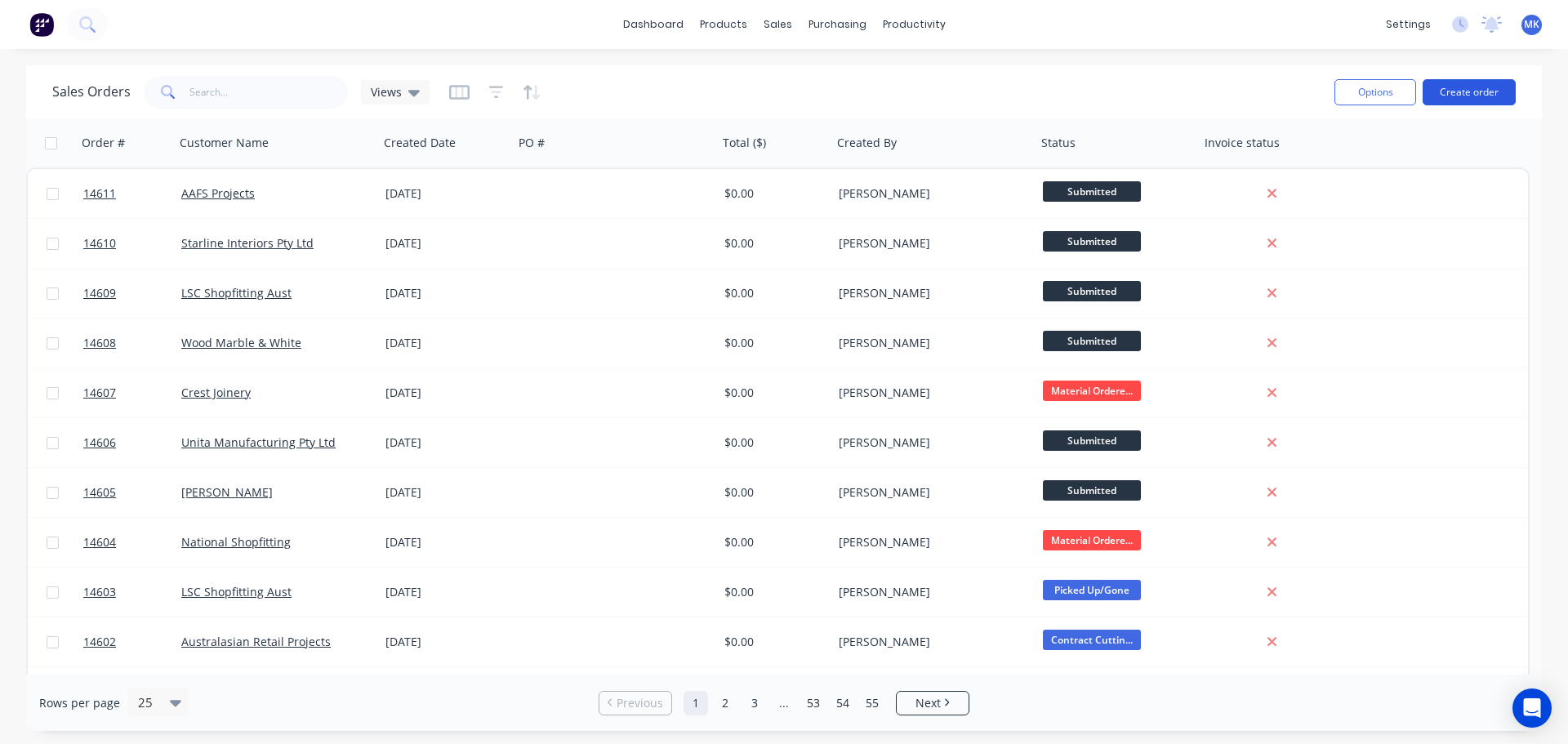
click at [1476, 91] on button "Create order" at bounding box center [1469, 91] width 93 height 26
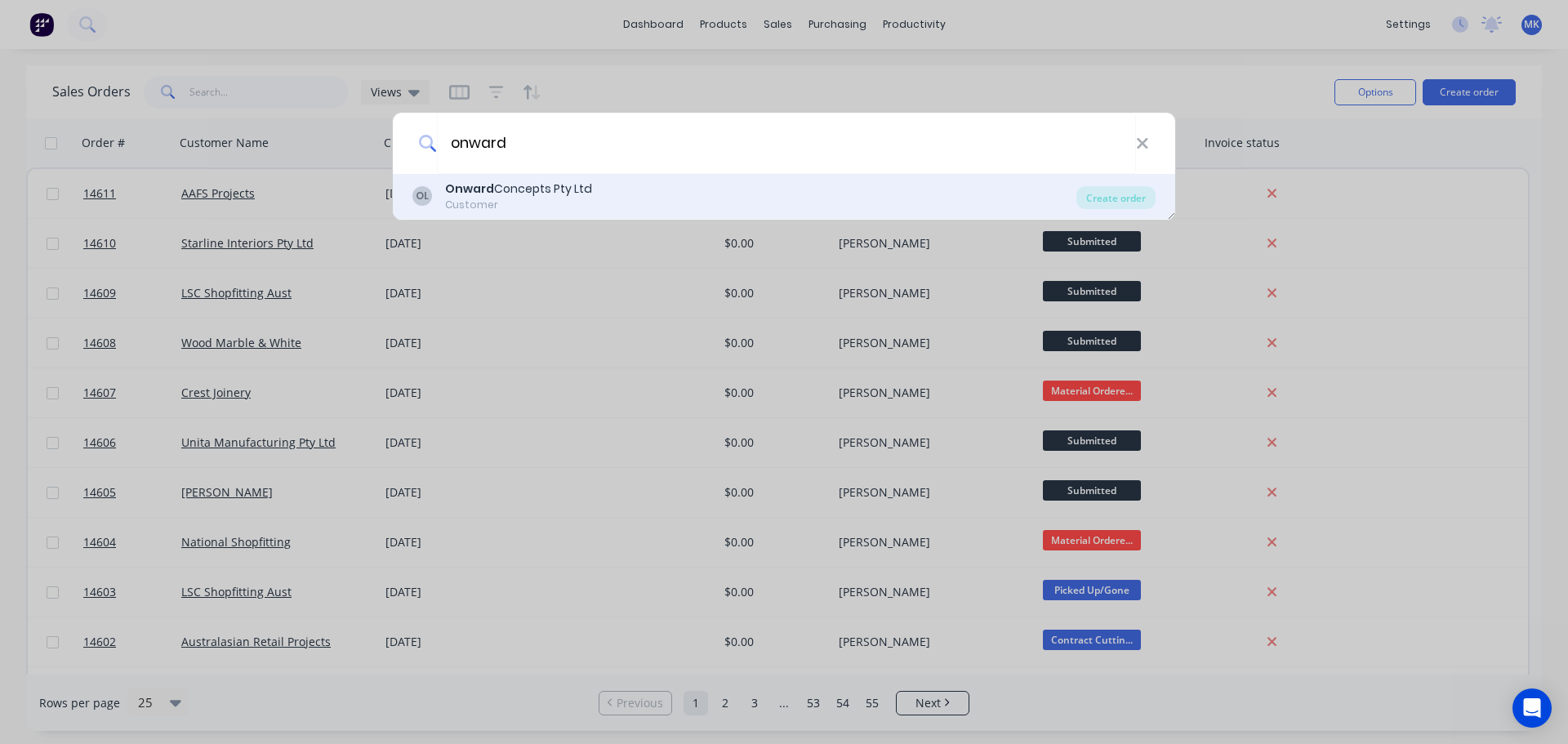
type input "onward"
click at [589, 178] on div "OL Onward Concepts Pty Ltd Customer Create order" at bounding box center [784, 197] width 783 height 46
click at [921, 181] on div "OL Onward Concepts Pty Ltd Customer" at bounding box center [745, 196] width 664 height 32
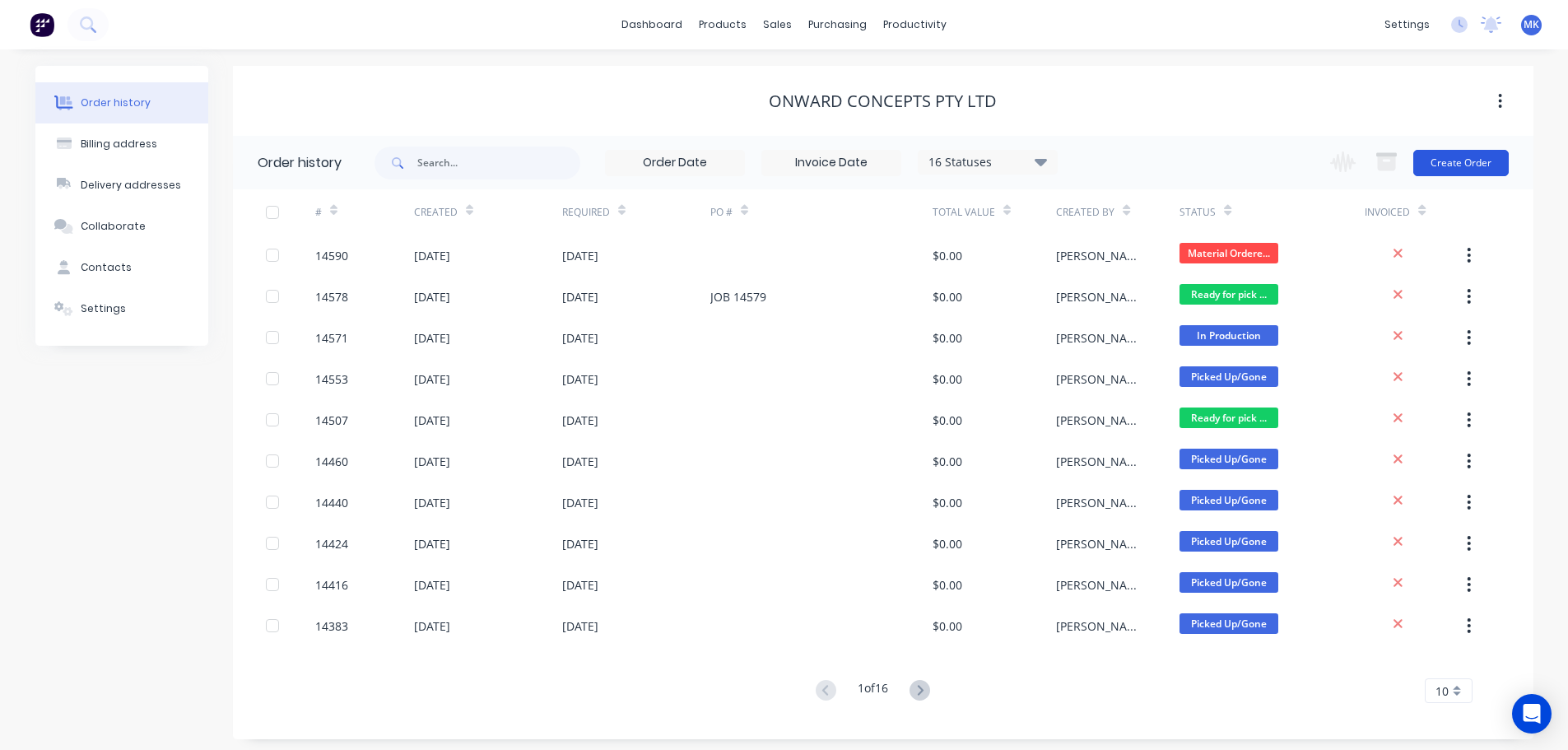
click at [1449, 170] on button "Create Order" at bounding box center [1460, 162] width 95 height 26
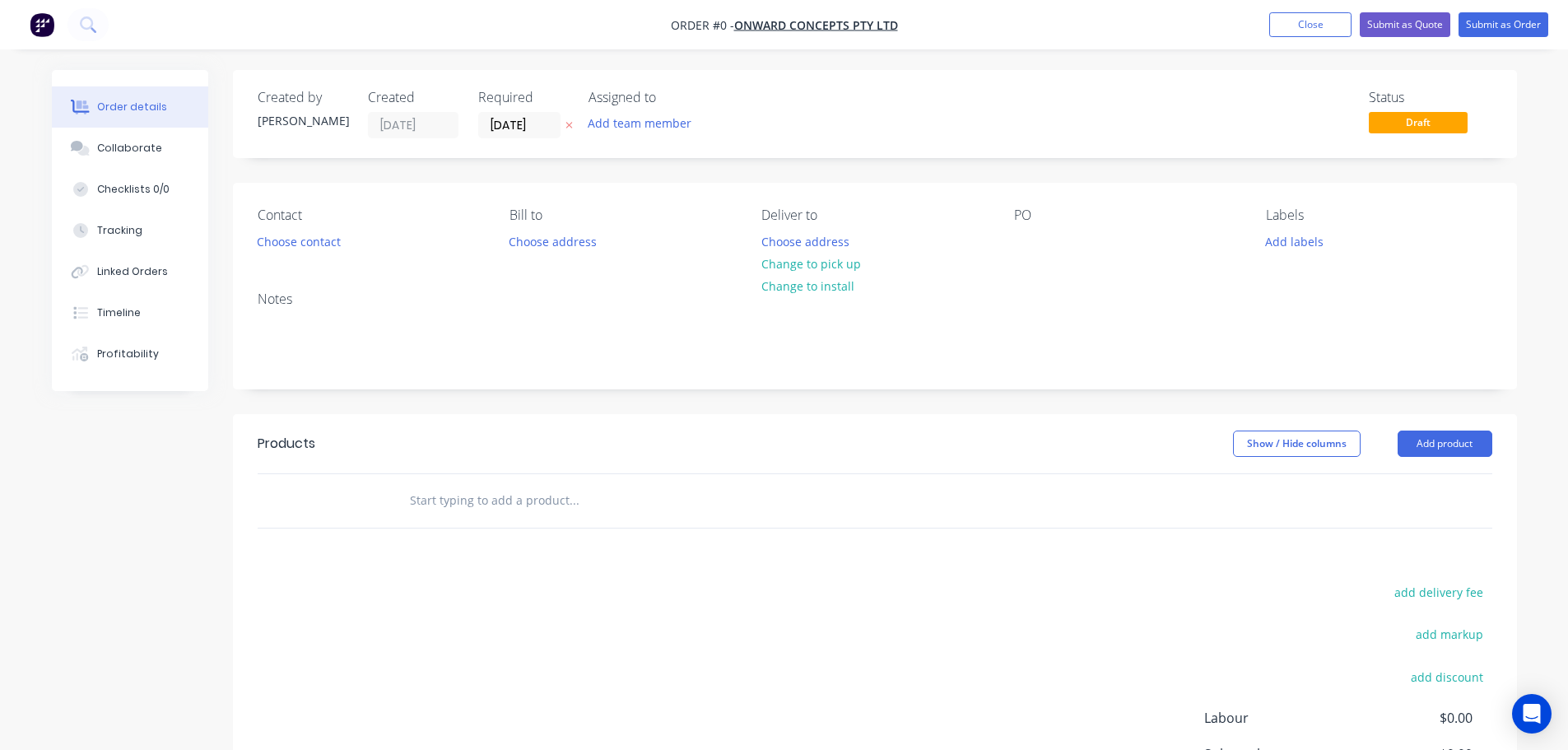
click at [605, 128] on button "Add team member" at bounding box center [639, 122] width 121 height 22
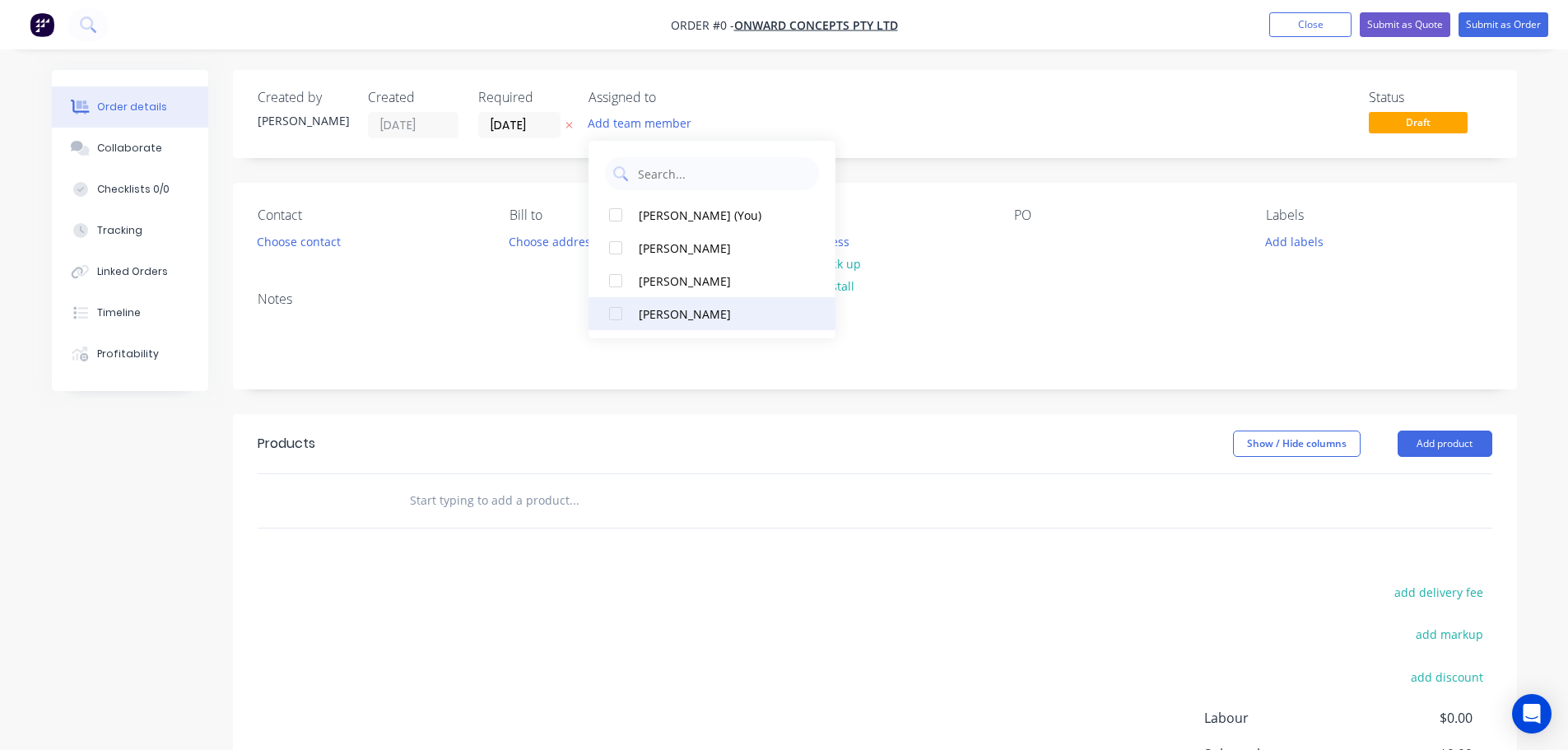
drag, startPoint x: 671, startPoint y: 277, endPoint x: 671, endPoint y: 312, distance: 35.0
click at [671, 312] on div "[PERSON_NAME] (You) [PERSON_NAME] [PERSON_NAME] [PERSON_NAME]" at bounding box center [712, 240] width 247 height 198
click at [670, 312] on div "[PERSON_NAME]" at bounding box center [721, 314] width 165 height 17
click at [281, 231] on div "Order details Collaborate Checklists 0/0 Tracking Linked Orders Timeline Profit…" at bounding box center [784, 508] width 1498 height 878
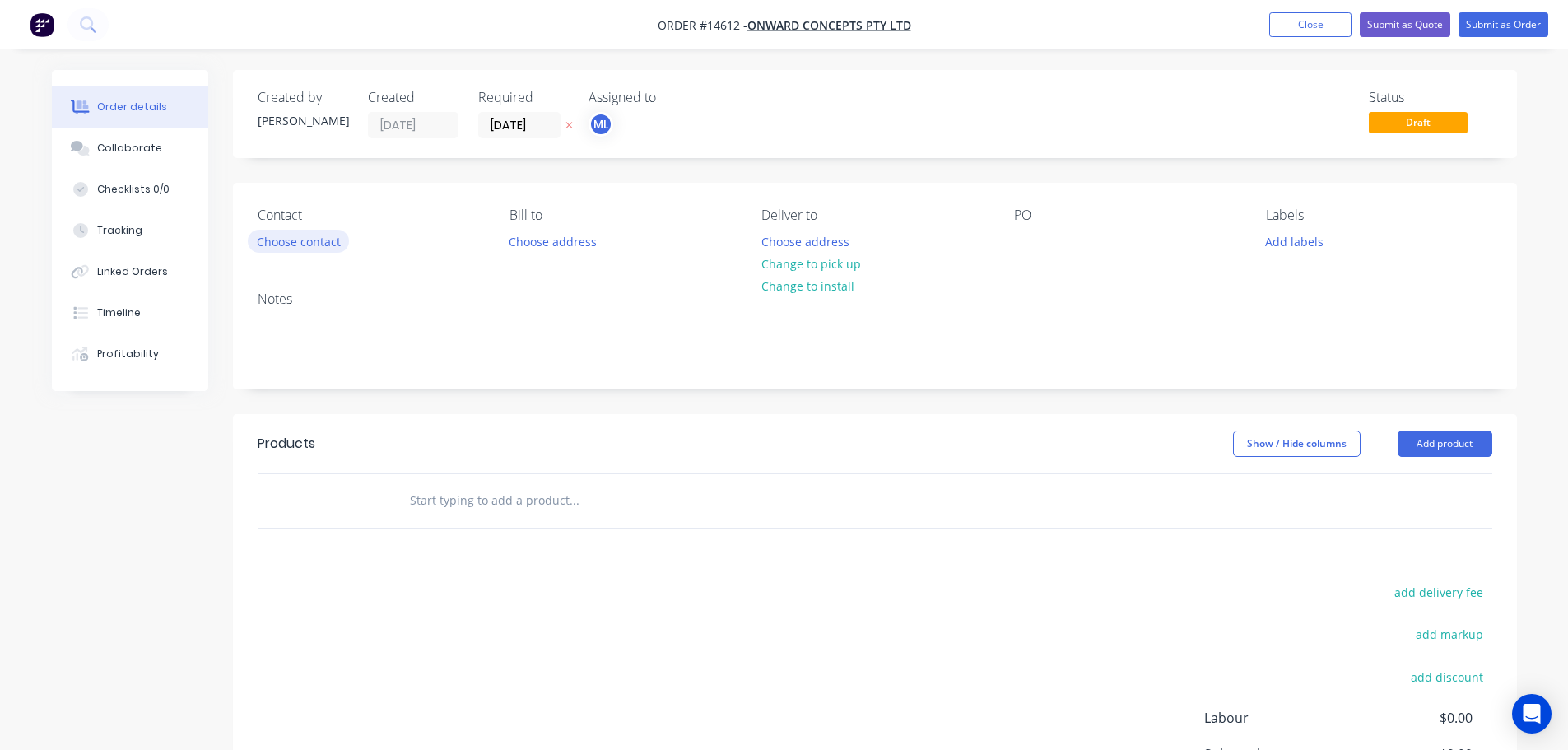
click at [280, 240] on button "Choose contact" at bounding box center [298, 241] width 101 height 22
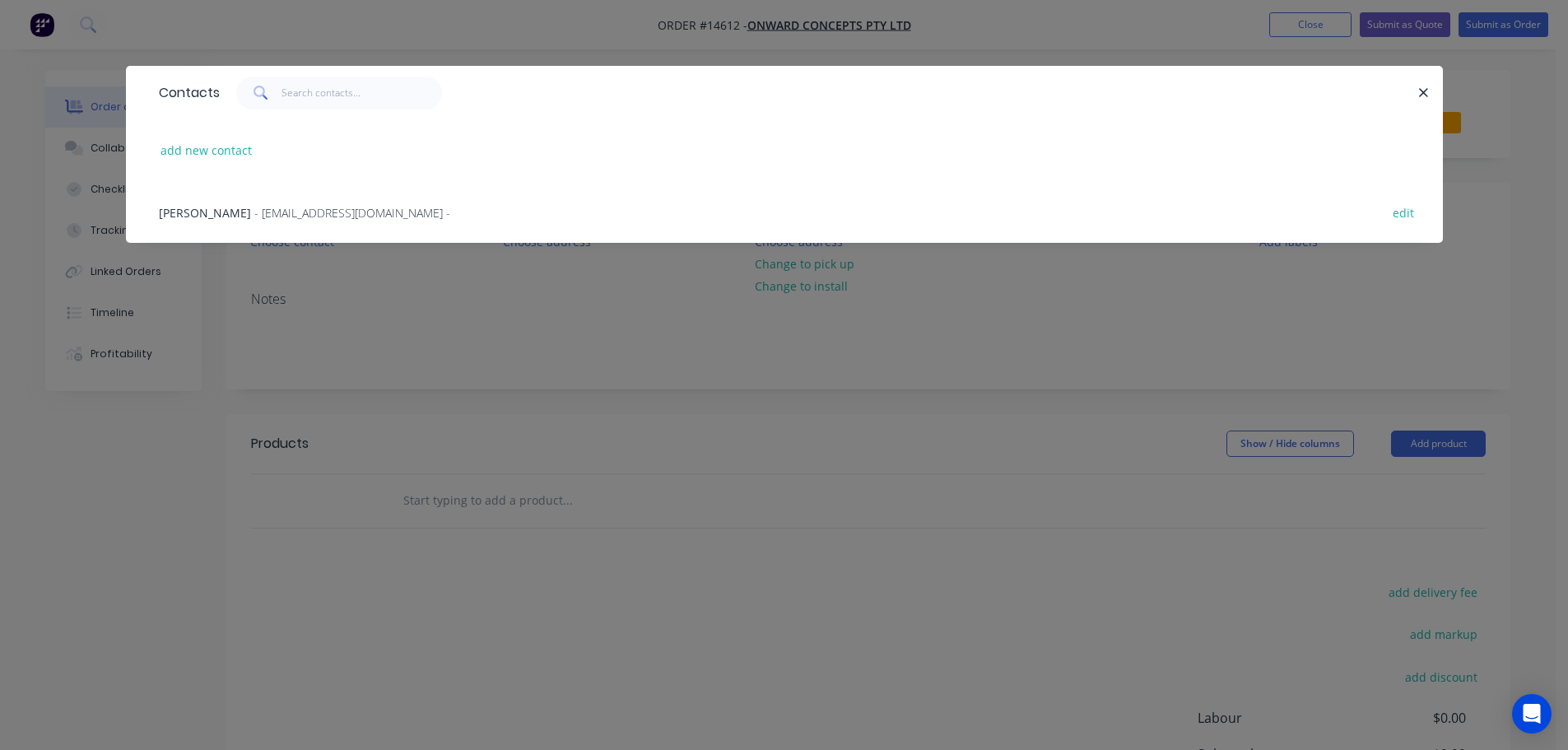
click at [274, 205] on span "- [EMAIL_ADDRESS][DOMAIN_NAME] -" at bounding box center [352, 212] width 196 height 16
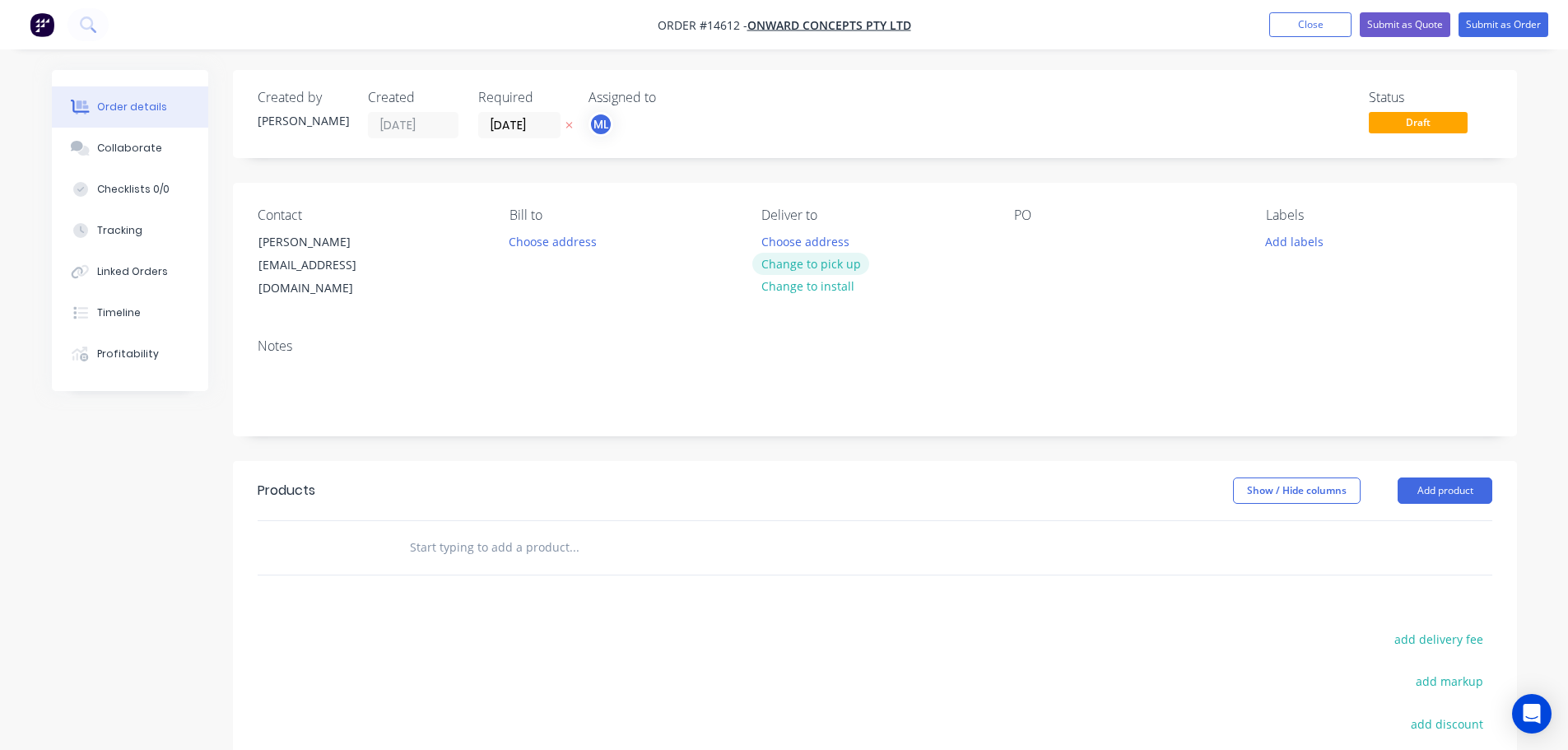
click at [769, 257] on button "Change to pick up" at bounding box center [811, 264] width 117 height 22
click at [1289, 242] on button "Add labels" at bounding box center [1295, 241] width 76 height 22
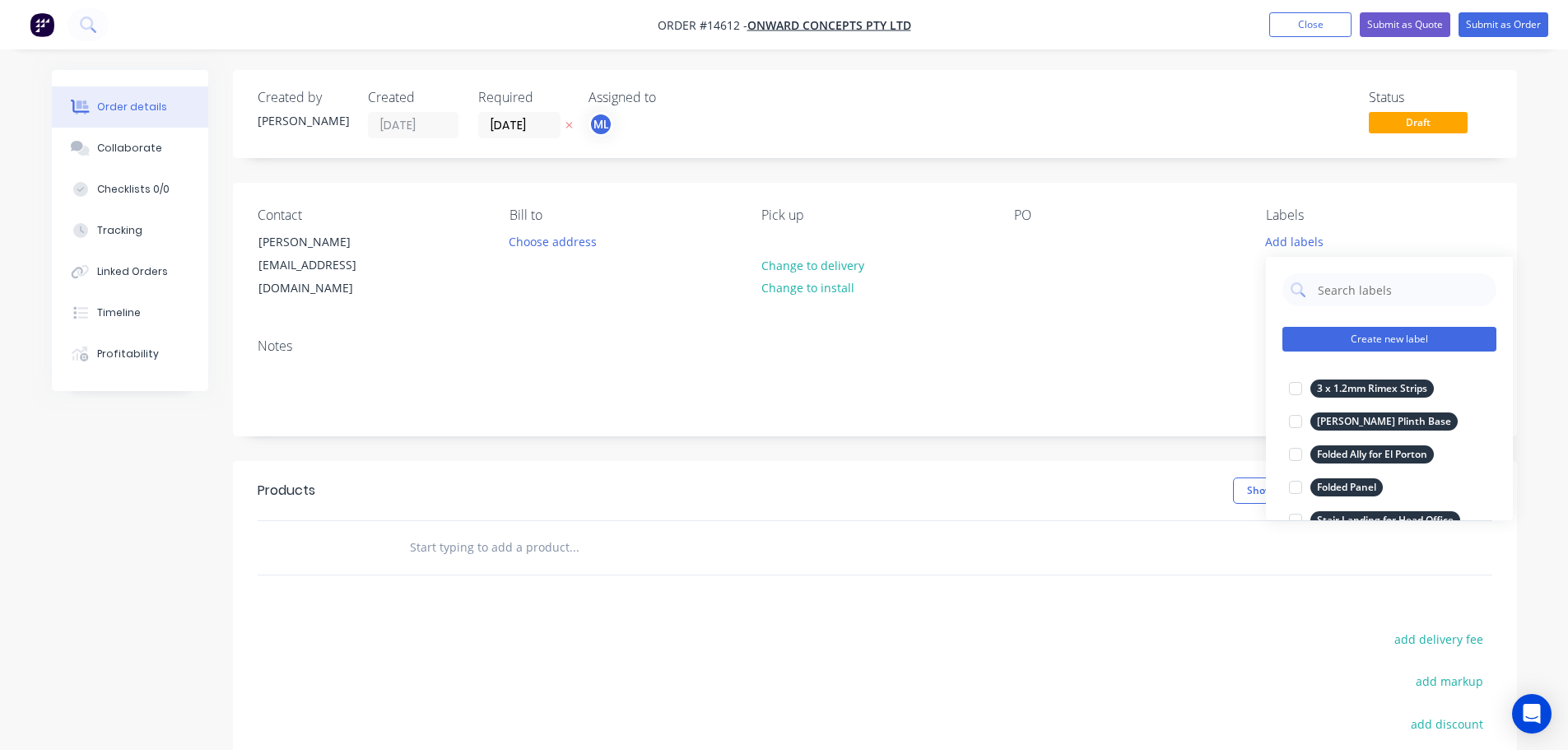
click at [1359, 335] on button "Create new label" at bounding box center [1389, 339] width 214 height 24
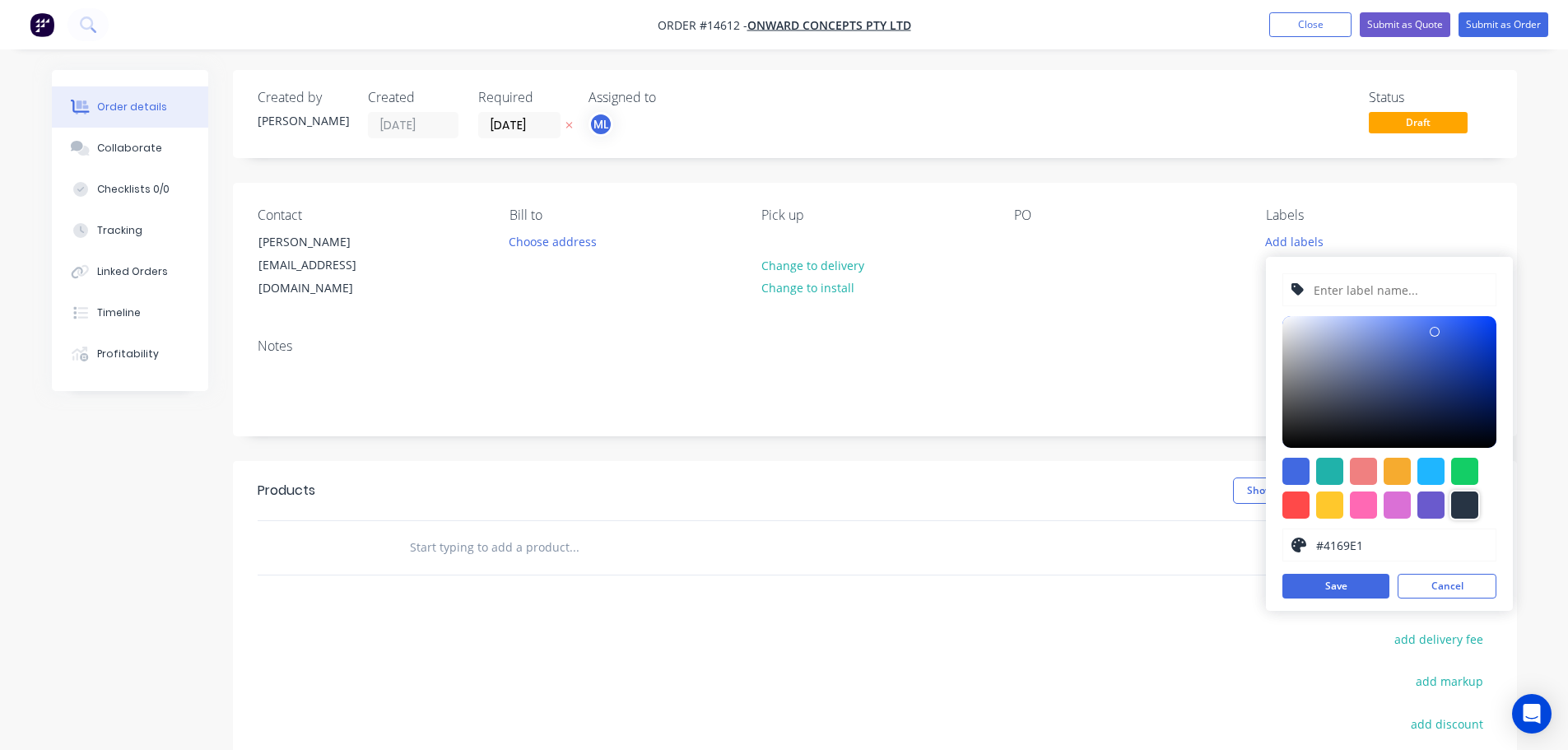
click at [1465, 498] on div at bounding box center [1464, 505] width 27 height 27
type input "#273444"
click at [1411, 285] on input "text" at bounding box center [1399, 290] width 176 height 31
paste input "Universal Store Tuggerah"
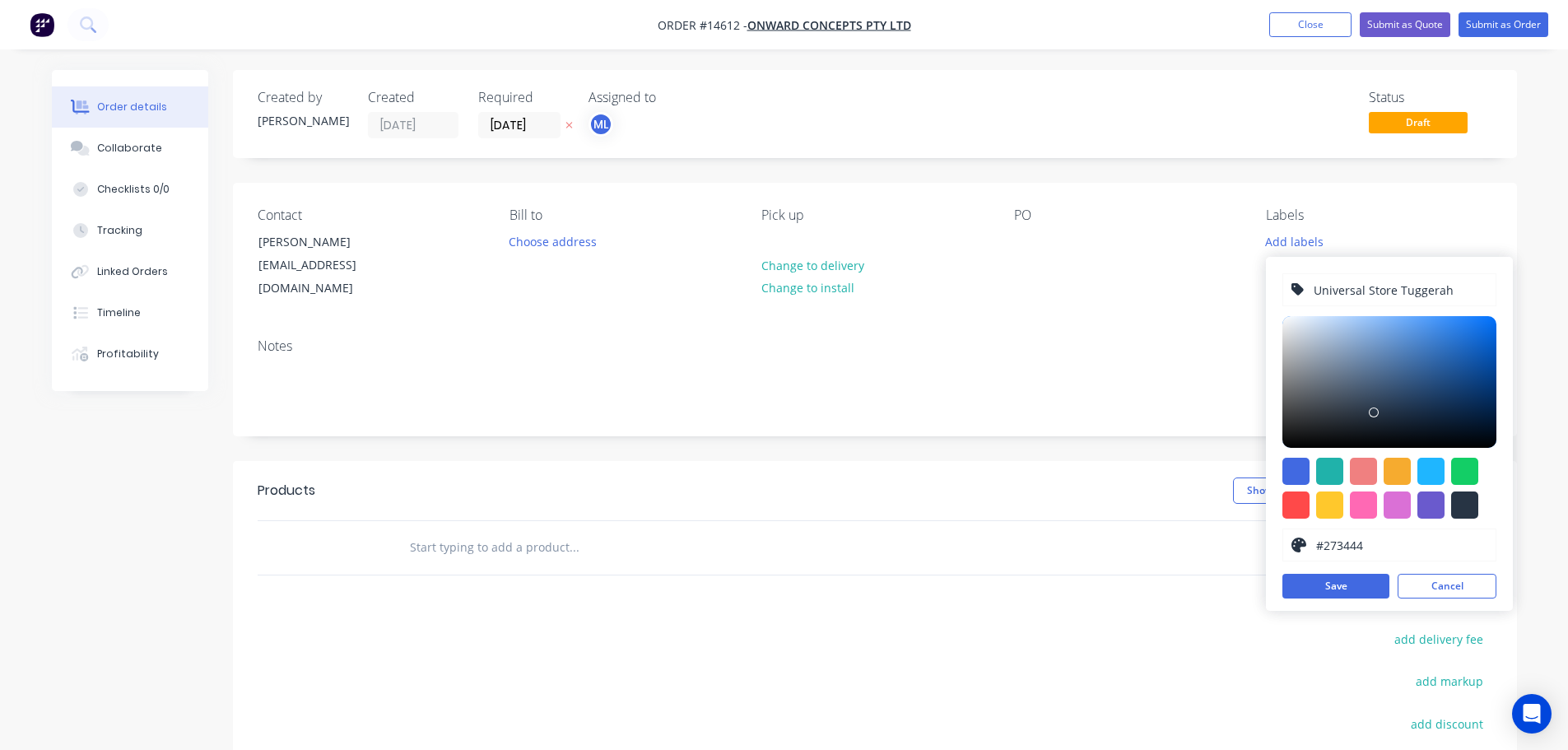
type input "Universal Store Tuggerah"
click at [1345, 571] on div "Universal Store Tuggerah #273444 hex #273444 Save Cancel" at bounding box center [1389, 434] width 247 height 354
drag, startPoint x: 1340, startPoint y: 580, endPoint x: 1316, endPoint y: 581, distance: 24.0
click at [1334, 582] on button "Save" at bounding box center [1335, 586] width 107 height 24
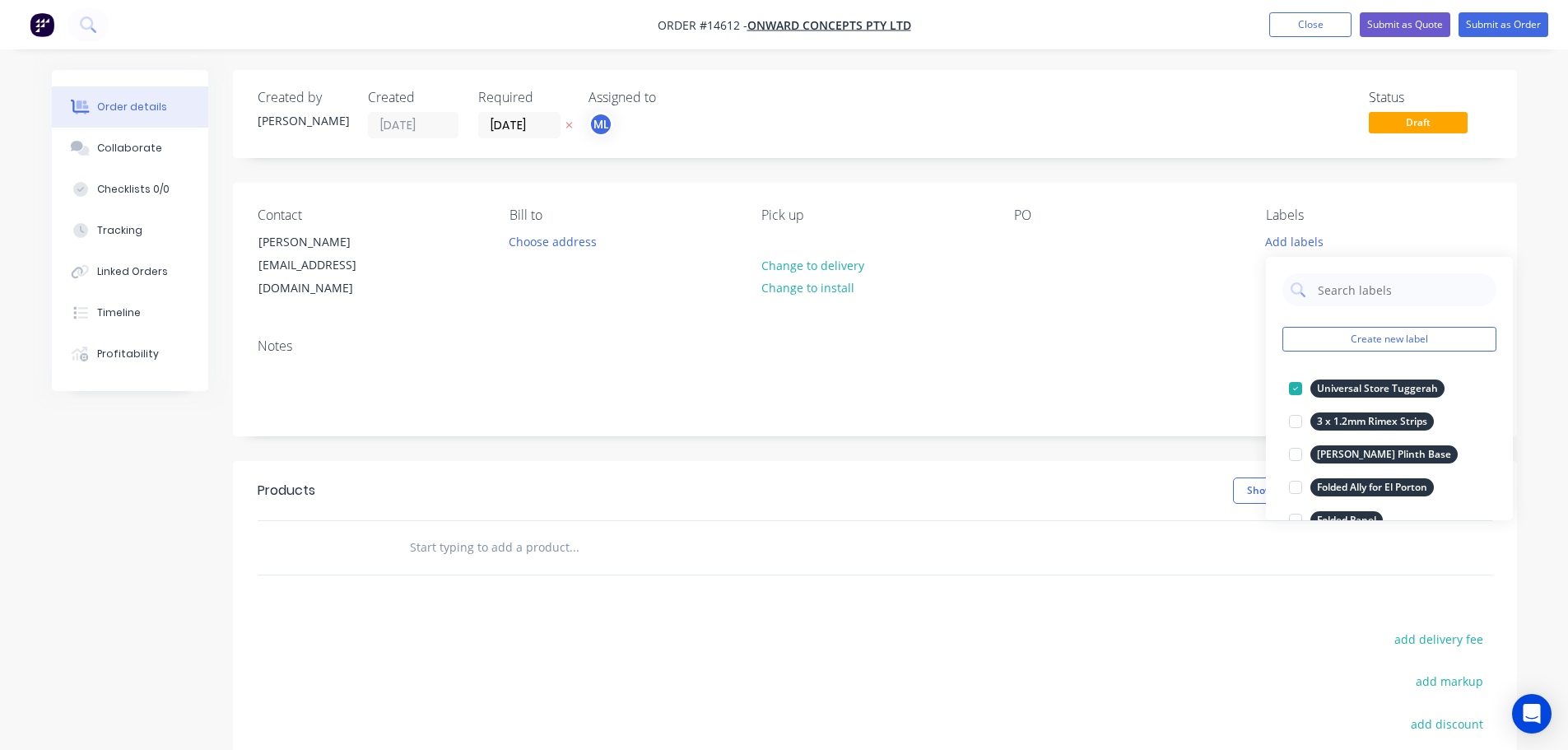
click at [451, 531] on input "text" at bounding box center [573, 547] width 329 height 33
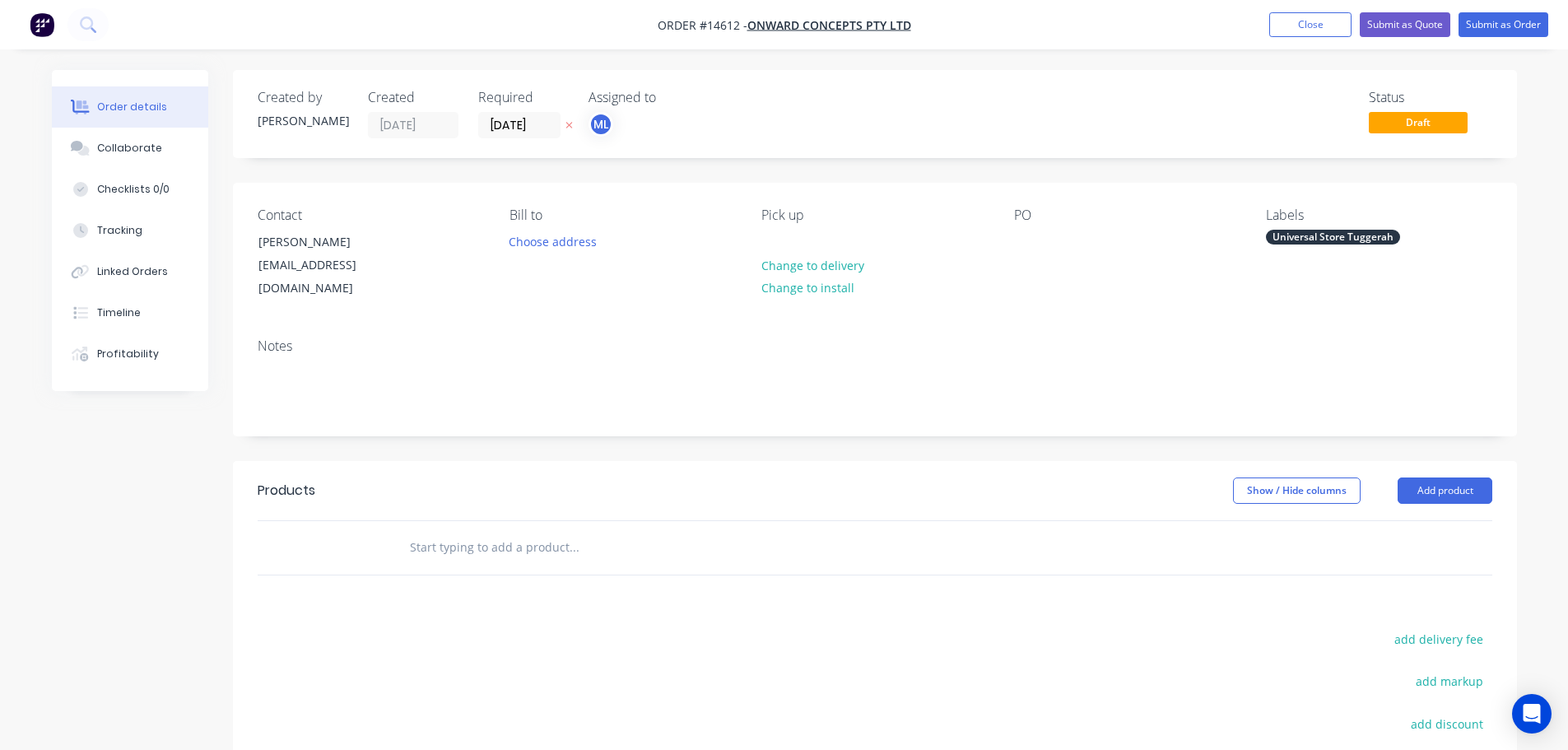
paste input "Universal Store Tuggerah"
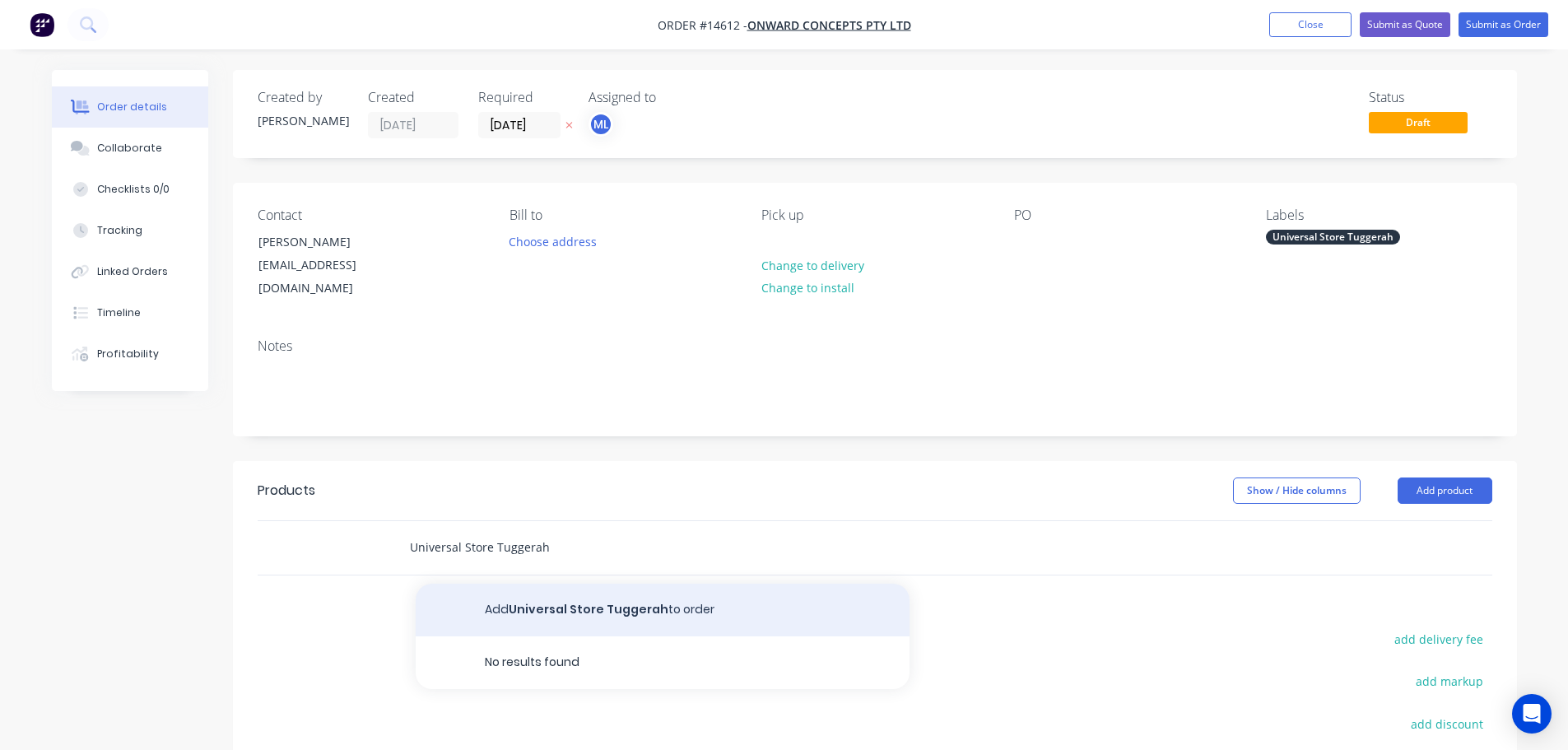
type input "Universal Store Tuggerah"
click at [540, 584] on button "Add Universal Store Tuggerah to order" at bounding box center [662, 610] width 494 height 52
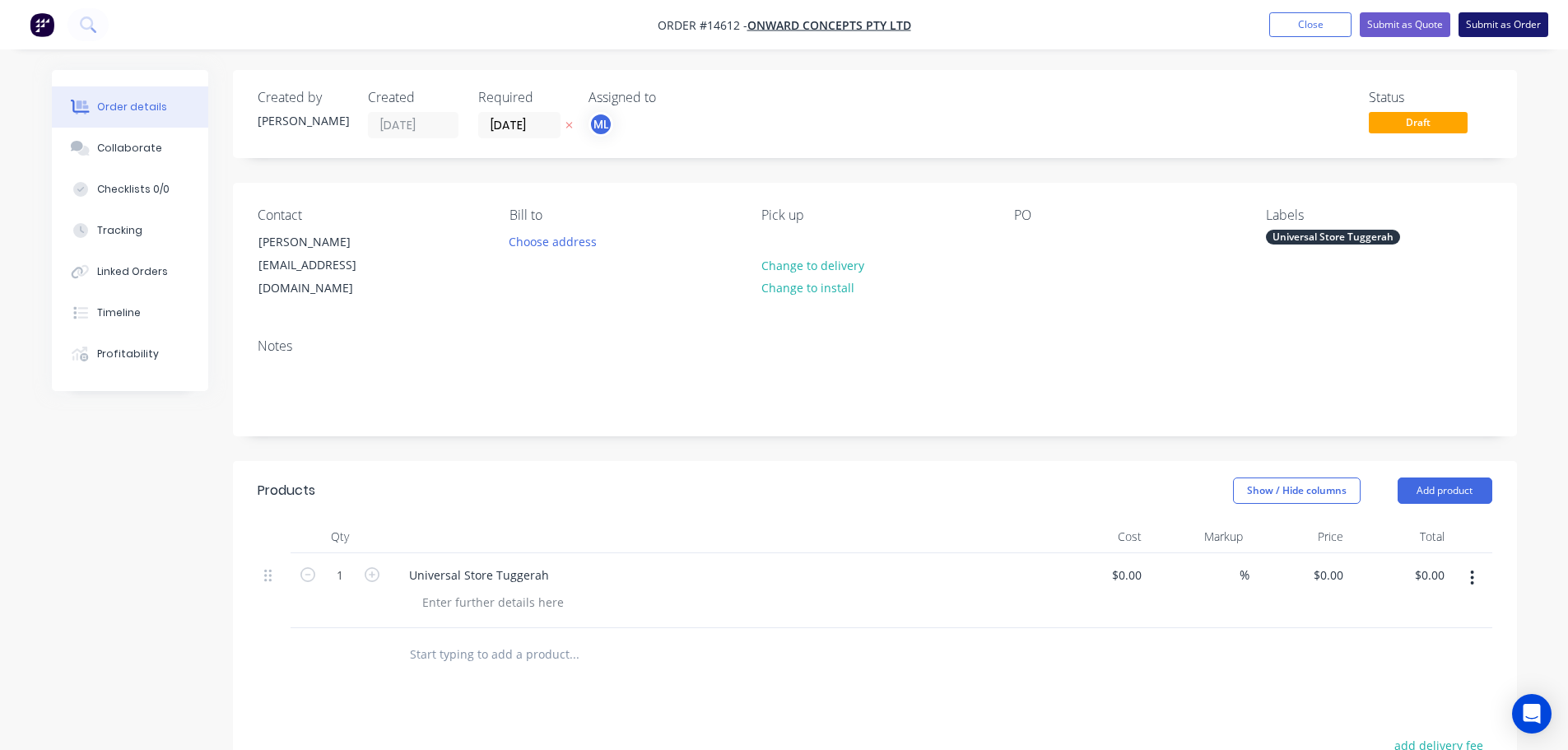
click at [1520, 30] on button "Submit as Order" at bounding box center [1503, 24] width 90 height 24
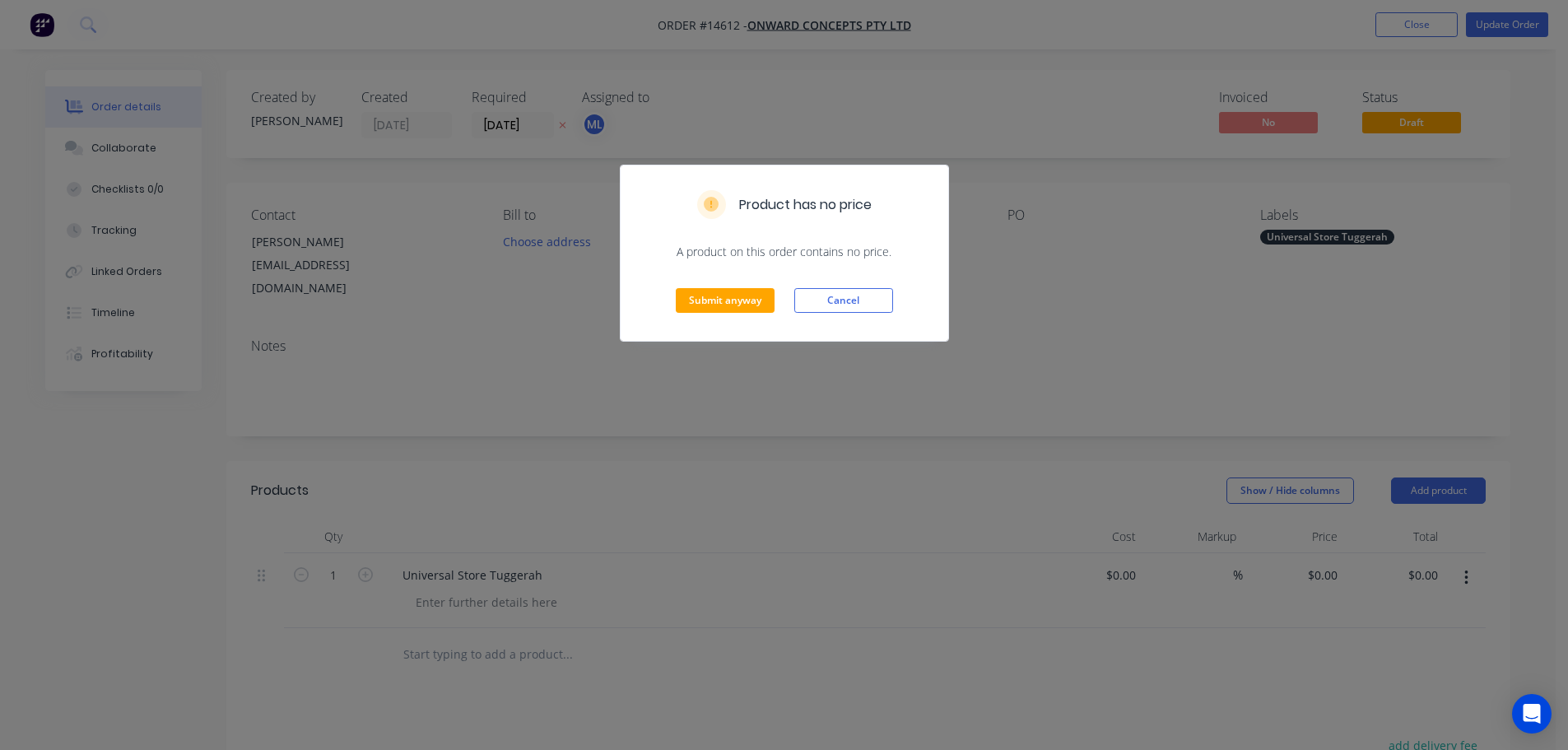
click at [729, 313] on div "Submit anyway Cancel" at bounding box center [784, 300] width 328 height 81
click at [734, 305] on button "Submit anyway" at bounding box center [725, 300] width 99 height 24
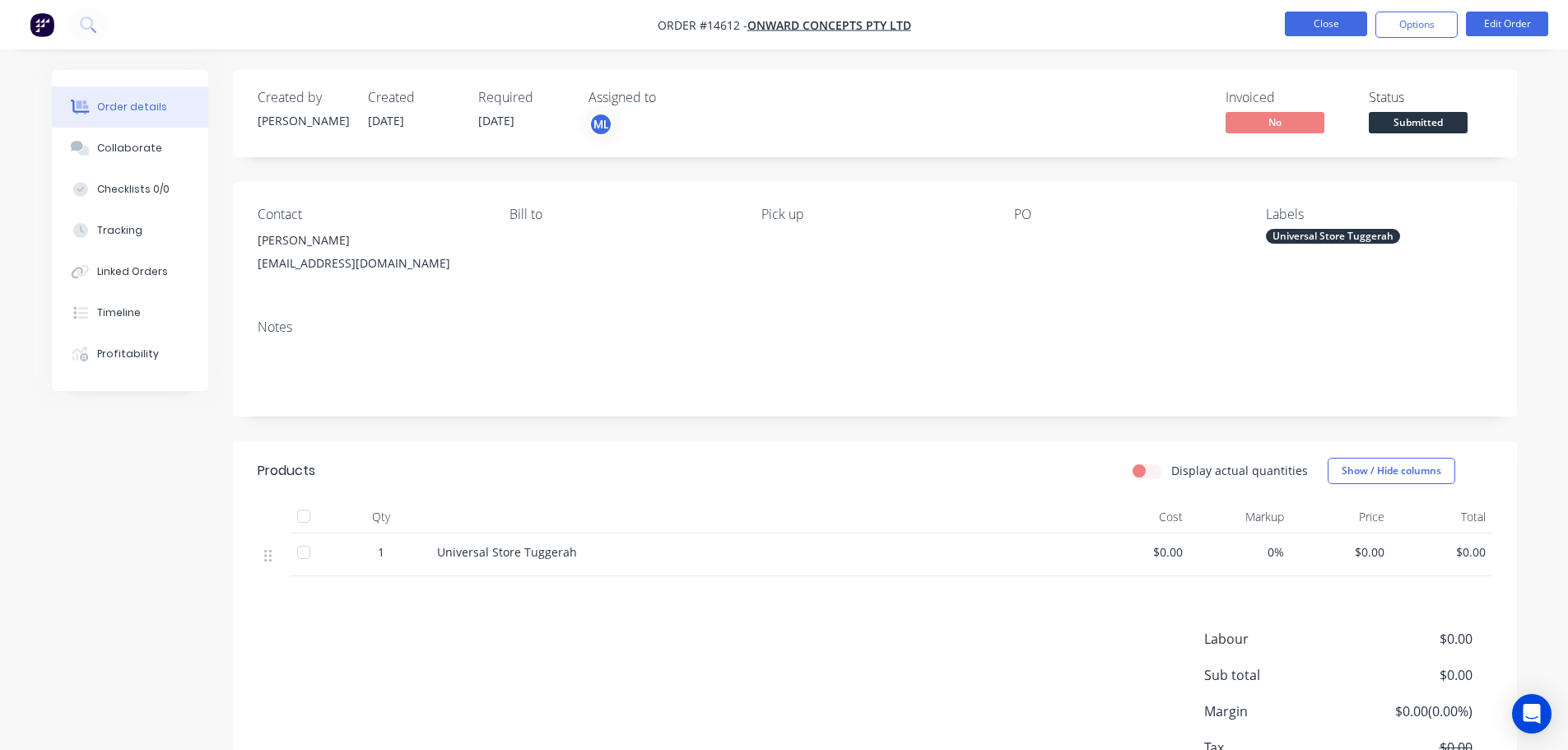
click at [1313, 29] on button "Close" at bounding box center [1326, 23] width 82 height 24
